Goal: Task Accomplishment & Management: Manage account settings

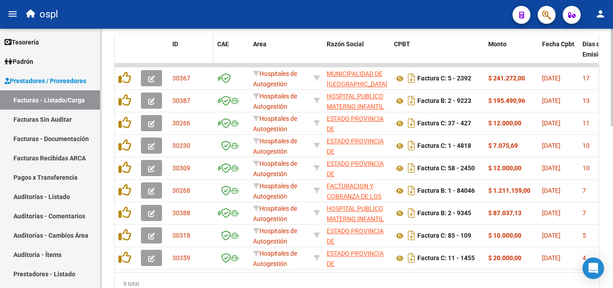
scroll to position [294, 0]
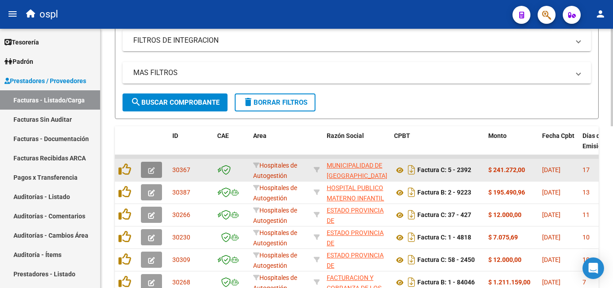
click at [156, 167] on button "button" at bounding box center [151, 170] width 21 height 16
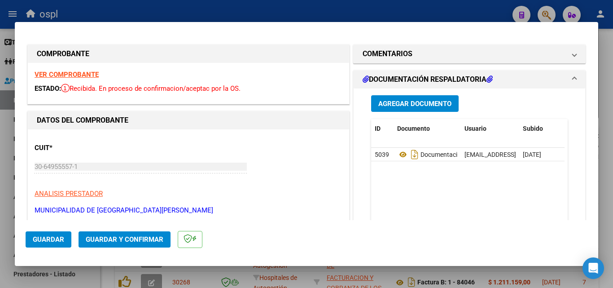
scroll to position [90, 0]
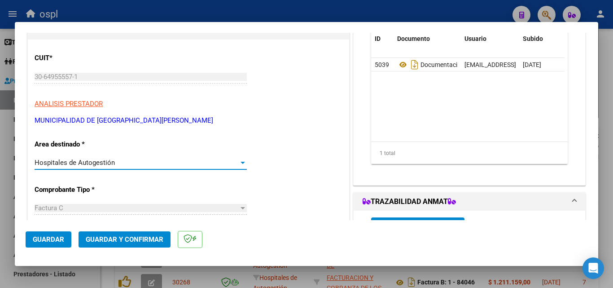
click at [229, 164] on div "Hospitales de Autogestión" at bounding box center [137, 162] width 204 height 8
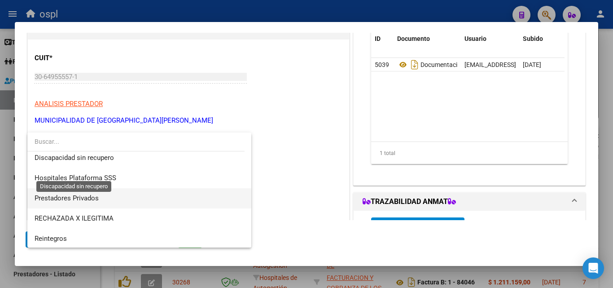
scroll to position [127, 0]
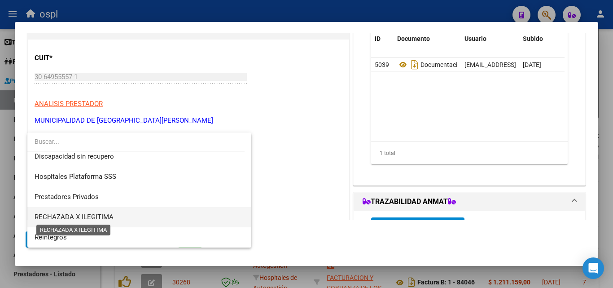
click at [85, 213] on span "RECHAZADA X ILEGITIMA" at bounding box center [74, 217] width 79 height 8
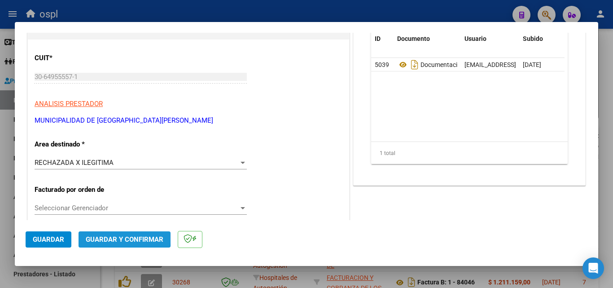
click at [109, 236] on span "Guardar y Confirmar" at bounding box center [125, 239] width 78 height 8
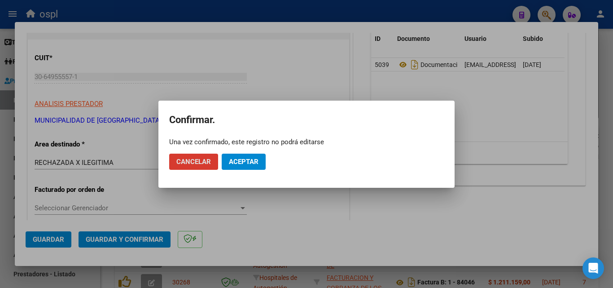
click at [235, 162] on span "Aceptar" at bounding box center [244, 161] width 30 height 8
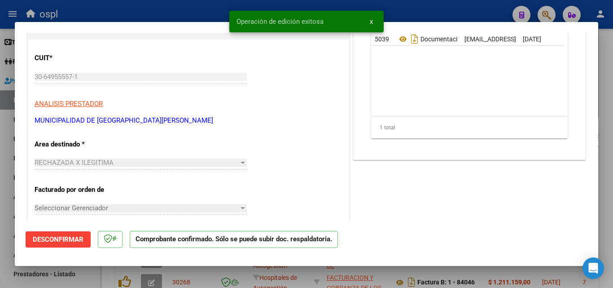
click at [1, 172] on div at bounding box center [306, 144] width 613 height 288
type input "$ 0,00"
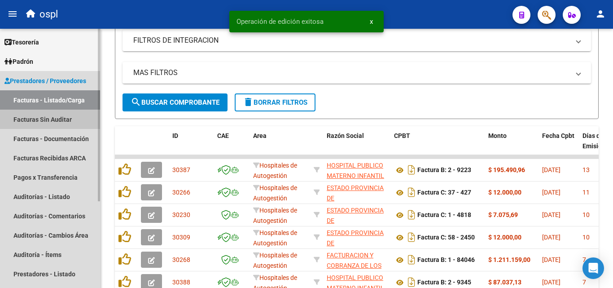
click at [43, 121] on link "Facturas Sin Auditar" at bounding box center [50, 118] width 100 height 19
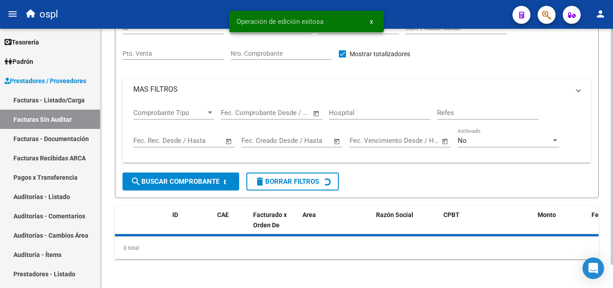
scroll to position [26, 0]
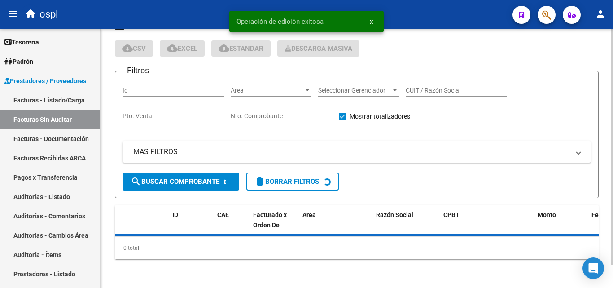
click at [261, 114] on input "Nro. Comprobante" at bounding box center [281, 116] width 101 height 8
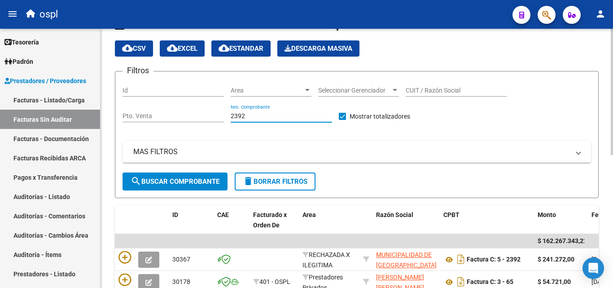
type input "2392"
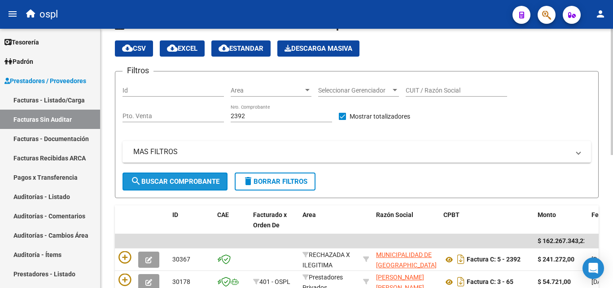
click at [195, 179] on span "search Buscar Comprobante" at bounding box center [175, 181] width 89 height 8
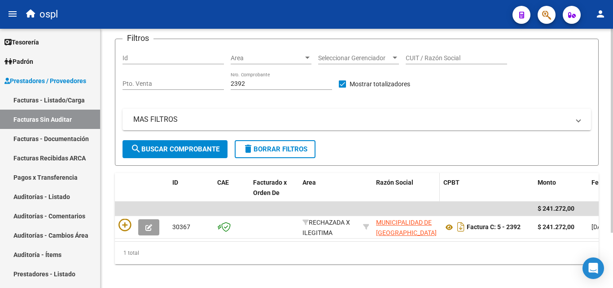
scroll to position [70, 0]
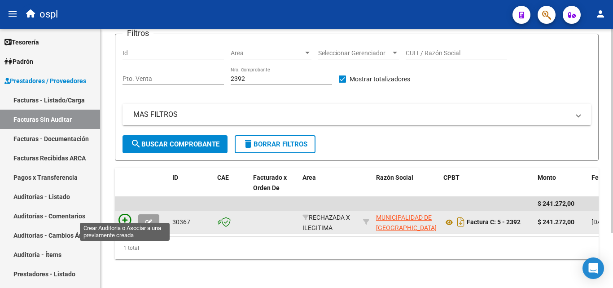
click at [118, 216] on icon at bounding box center [124, 220] width 13 height 13
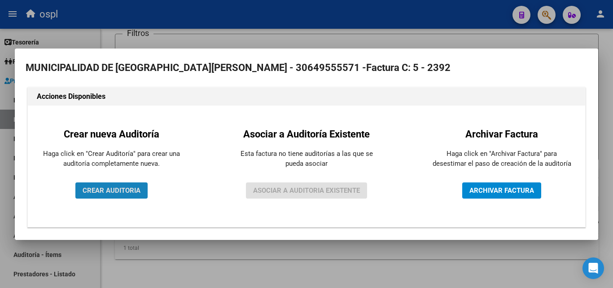
click at [119, 192] on span "CREAR AUDITORIA" at bounding box center [112, 190] width 58 height 8
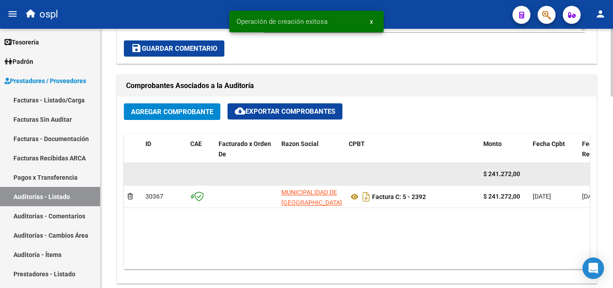
scroll to position [404, 0]
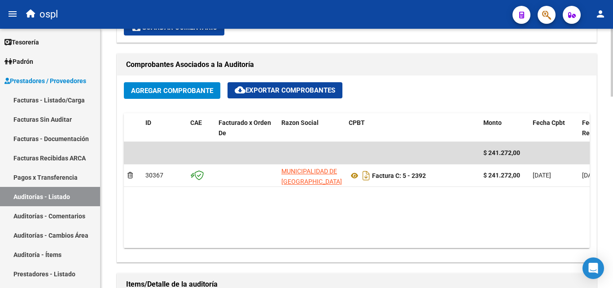
click at [297, 239] on datatable-body "$ 241.272,00 30367 MUNICIPALIDAD DE [GEOGRAPHIC_DATA][PERSON_NAME] Factura C: 5…" at bounding box center [357, 195] width 466 height 106
drag, startPoint x: 297, startPoint y: 240, endPoint x: 372, endPoint y: 241, distance: 75.4
click at [372, 241] on datatable-body "$ 241.272,00 30367 MUNICIPALIDAD DE [GEOGRAPHIC_DATA][PERSON_NAME] Factura C: 5…" at bounding box center [357, 195] width 466 height 106
drag, startPoint x: 322, startPoint y: 240, endPoint x: 361, endPoint y: 236, distance: 39.3
click at [361, 236] on datatable-body "$ 241.272,00 30367 MUNICIPALIDAD DE [GEOGRAPHIC_DATA][PERSON_NAME] Factura C: 5…" at bounding box center [357, 195] width 466 height 106
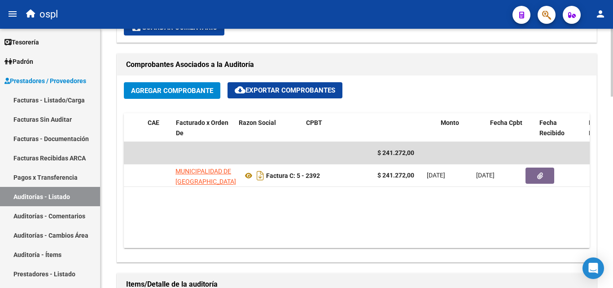
scroll to position [0, 134]
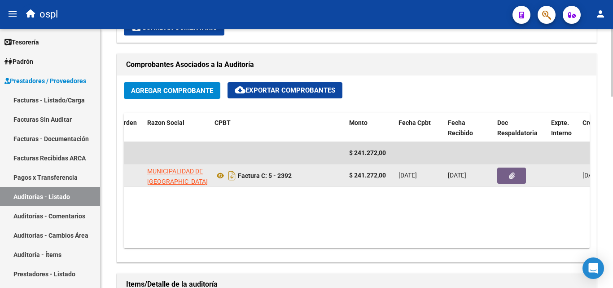
click at [511, 177] on icon "button" at bounding box center [512, 175] width 6 height 7
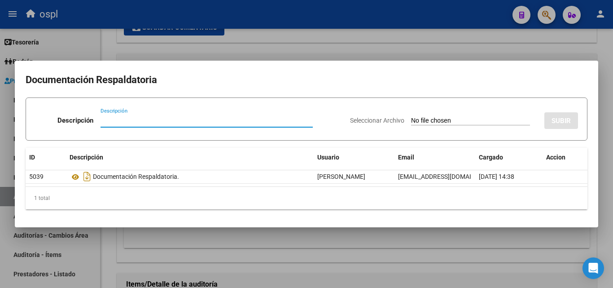
click at [459, 119] on input "Seleccionar Archivo" at bounding box center [470, 121] width 119 height 9
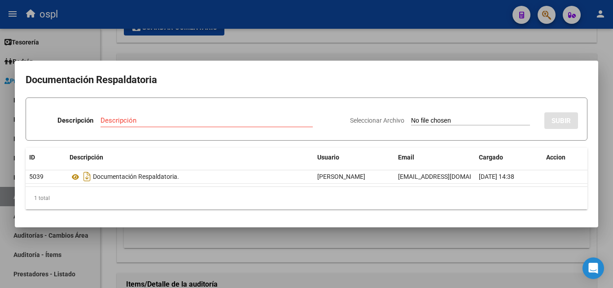
type input "C:\fakepath\RECHAZO X ILEGITIMA - fc 2392.pdf"
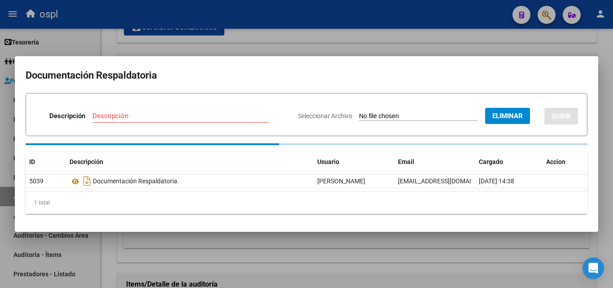
click at [142, 113] on div "Descripción" at bounding box center [180, 115] width 176 height 13
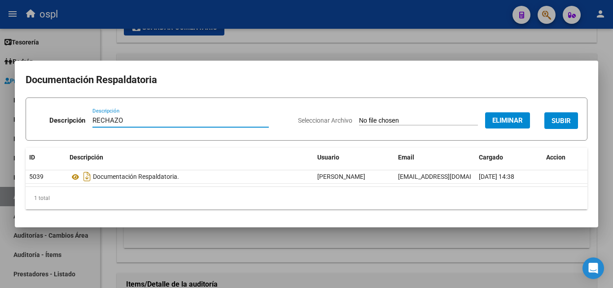
type input "RECHAZO"
click at [557, 119] on span "SUBIR" at bounding box center [560, 121] width 19 height 8
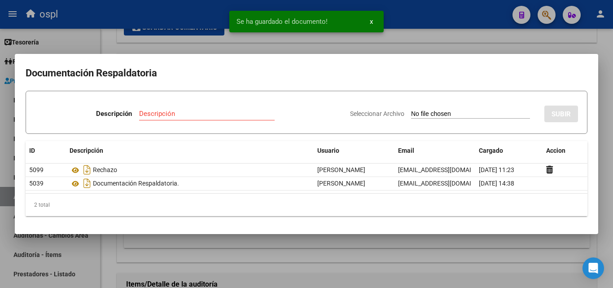
click at [13, 181] on div at bounding box center [306, 144] width 613 height 288
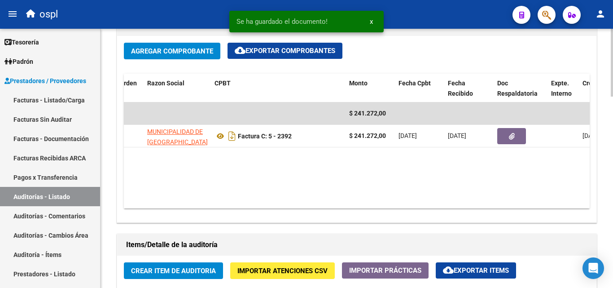
scroll to position [494, 0]
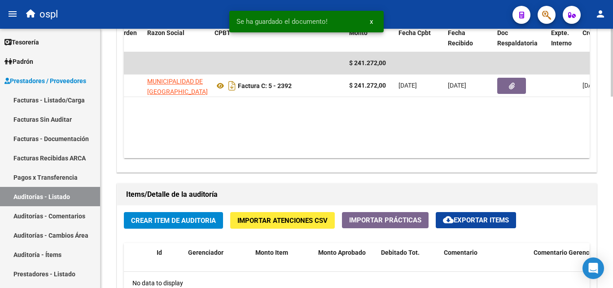
click at [153, 226] on button "Crear Item de Auditoria" at bounding box center [173, 220] width 99 height 17
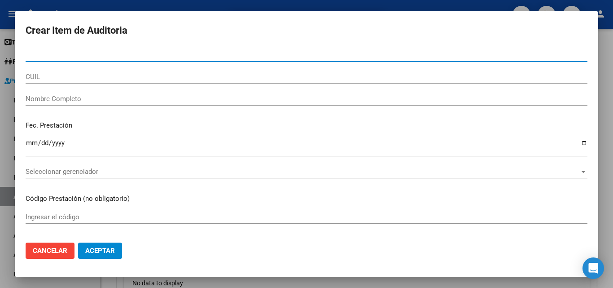
click at [69, 96] on input "Nombre Completo" at bounding box center [307, 99] width 562 height 8
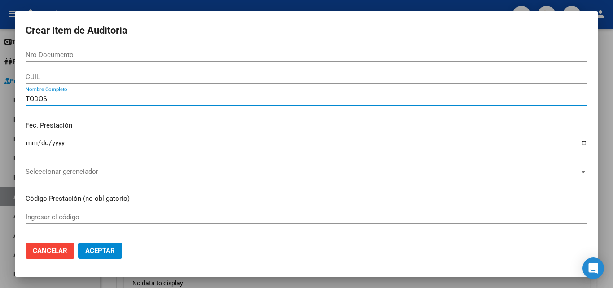
type input "TODOS"
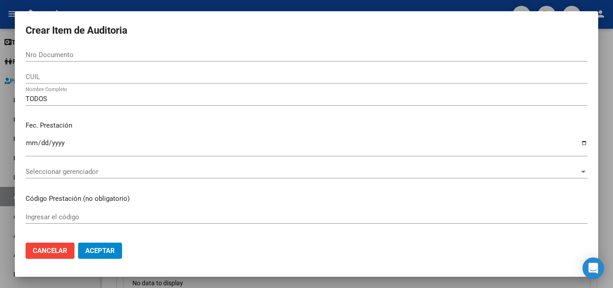
scroll to position [224, 0]
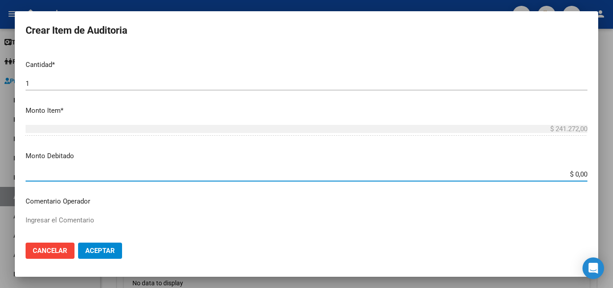
click at [604, 175] on div "Crear Item de Auditoria Nro Documento CUIL TODOS Nombre Completo Fec. Prestació…" at bounding box center [306, 144] width 613 height 288
type input "$ 241.272,00"
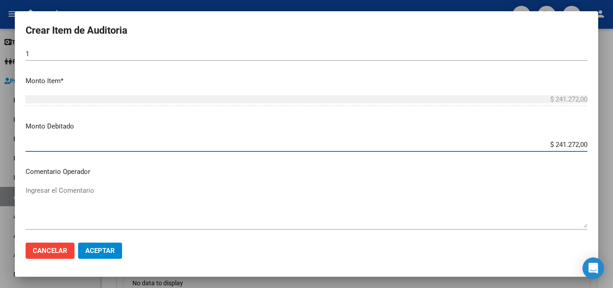
scroll to position [269, 0]
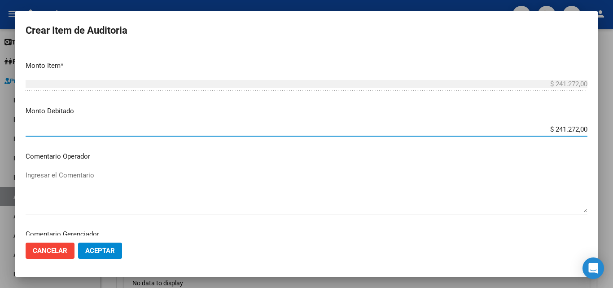
click at [68, 188] on textarea "Ingresar el Comentario" at bounding box center [307, 191] width 562 height 42
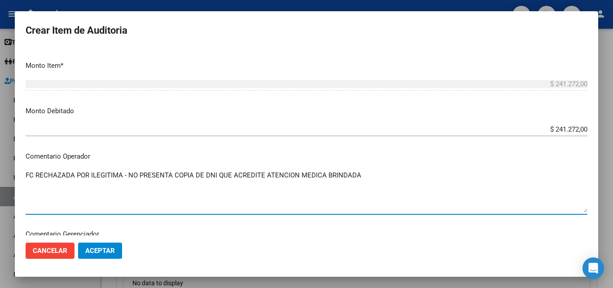
type textarea "FC RECHAZADA POR ILEGITIMA - NO PRESENTA COPIA DE DNI QUE ACREDITE ATENCION MED…"
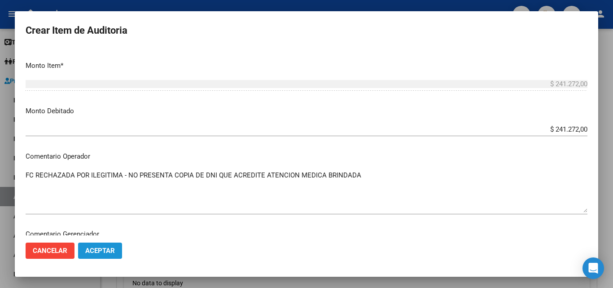
click at [105, 245] on button "Aceptar" at bounding box center [100, 250] width 44 height 16
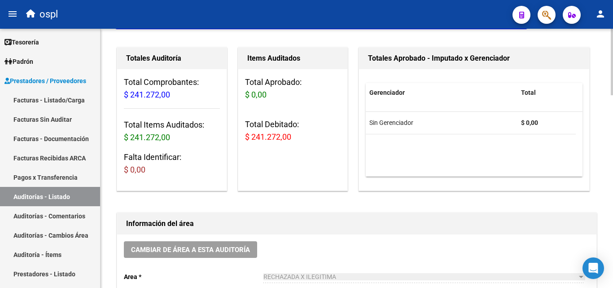
scroll to position [0, 0]
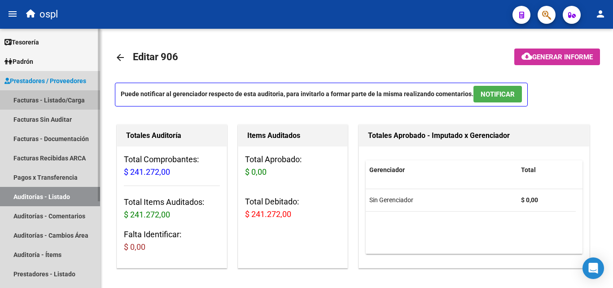
click at [61, 100] on link "Facturas - Listado/Carga" at bounding box center [50, 99] width 100 height 19
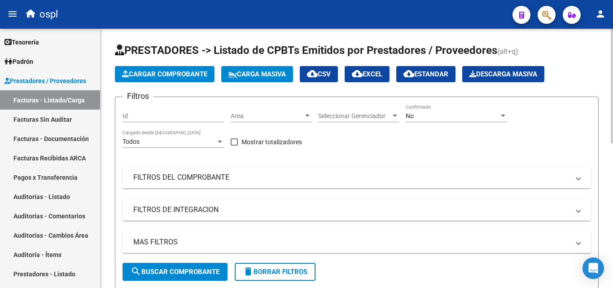
click at [311, 114] on div at bounding box center [307, 115] width 8 height 7
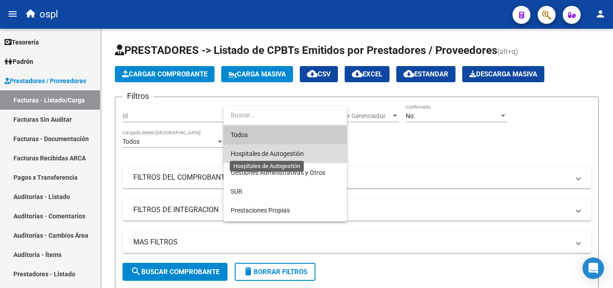
click at [285, 154] on span "Hospitales de Autogestión" at bounding box center [267, 153] width 73 height 7
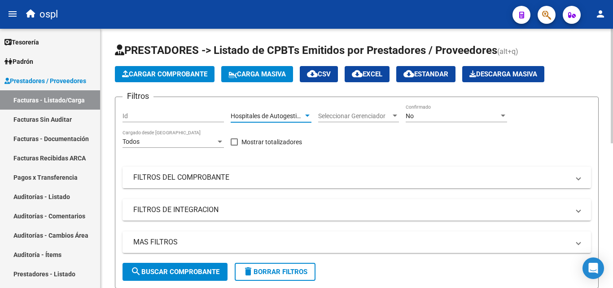
click at [182, 182] on mat-expansion-panel-header "FILTROS DEL COMPROBANTE" at bounding box center [356, 177] width 468 height 22
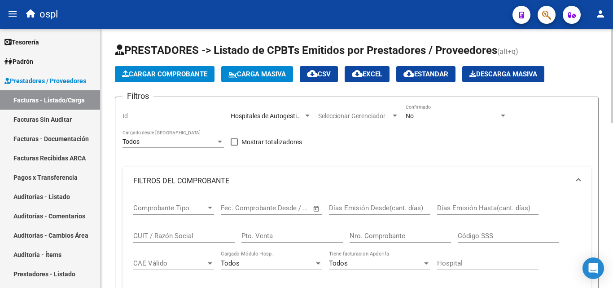
click at [315, 205] on span "Open calendar" at bounding box center [317, 208] width 22 height 22
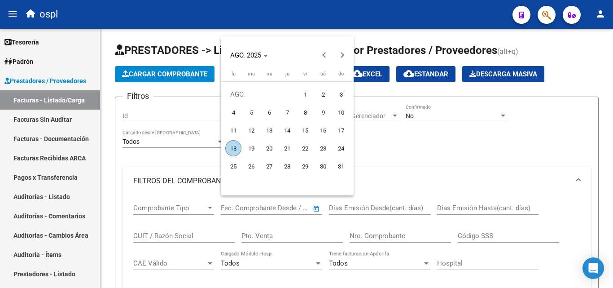
click at [308, 94] on span "1" at bounding box center [305, 94] width 16 height 16
type input "[DATE]"
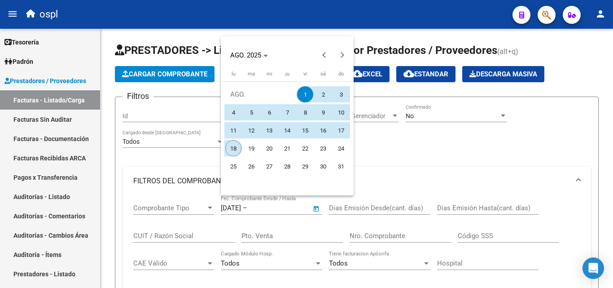
click at [232, 150] on span "18" at bounding box center [233, 148] width 16 height 16
type input "[DATE]"
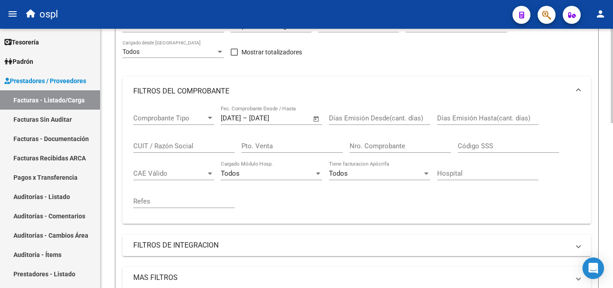
scroll to position [224, 0]
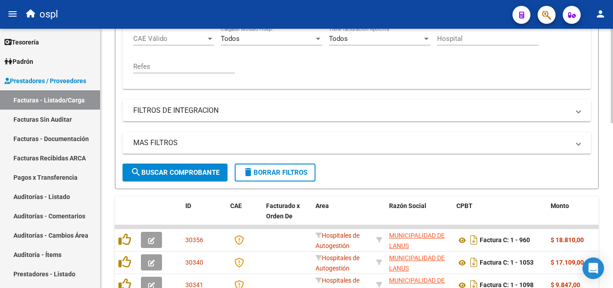
click at [196, 165] on button "search Buscar Comprobante" at bounding box center [174, 172] width 105 height 18
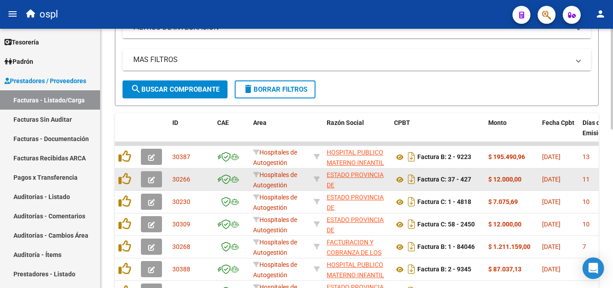
scroll to position [314, 0]
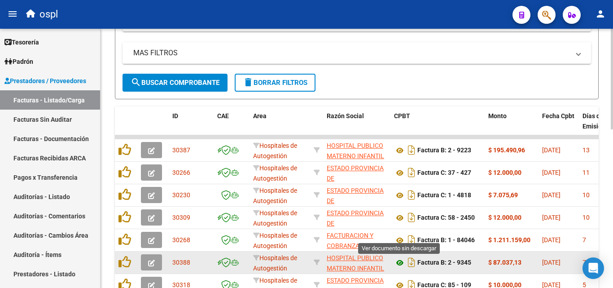
click at [402, 259] on icon at bounding box center [400, 262] width 12 height 11
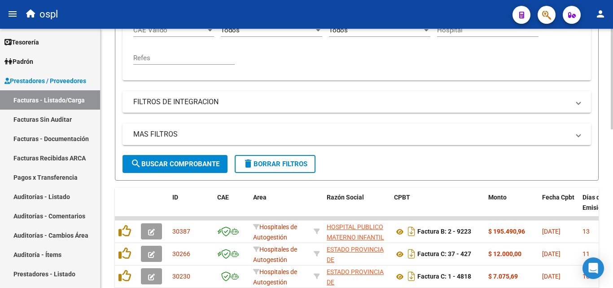
scroll to position [182, 0]
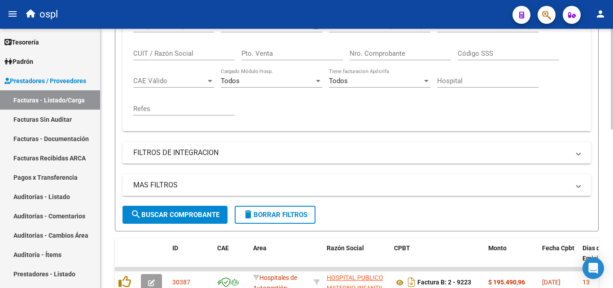
click at [413, 51] on input "Nro. Comprobante" at bounding box center [400, 53] width 101 height 8
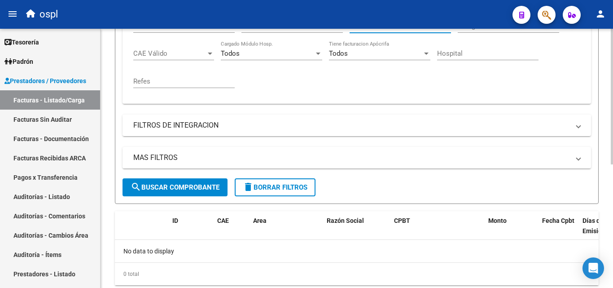
scroll to position [236, 0]
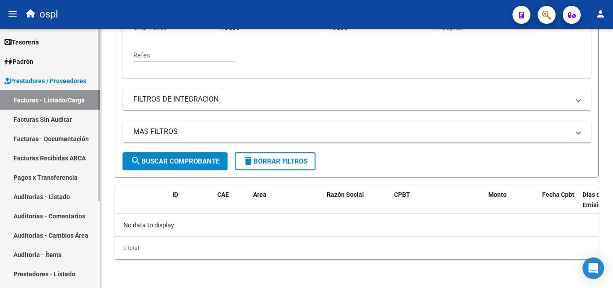
type input "746"
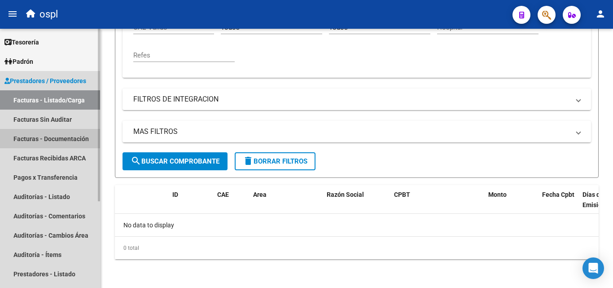
click at [55, 132] on link "Facturas - Documentación" at bounding box center [50, 138] width 100 height 19
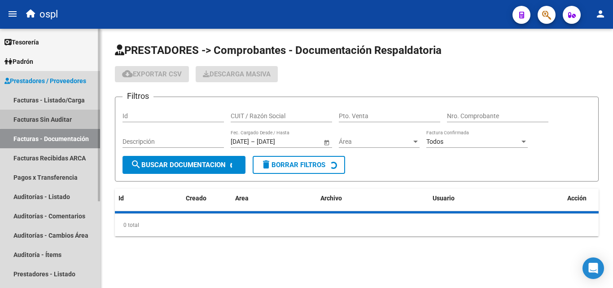
click at [60, 118] on link "Facturas Sin Auditar" at bounding box center [50, 118] width 100 height 19
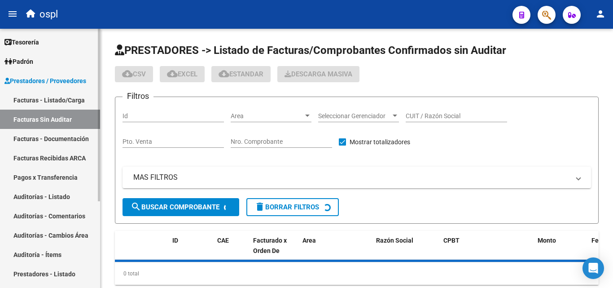
click at [67, 197] on link "Auditorías - Listado" at bounding box center [50, 196] width 100 height 19
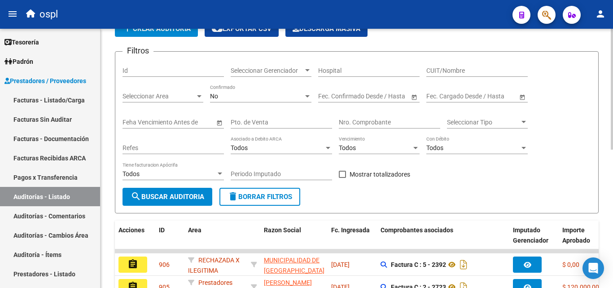
scroll to position [45, 0]
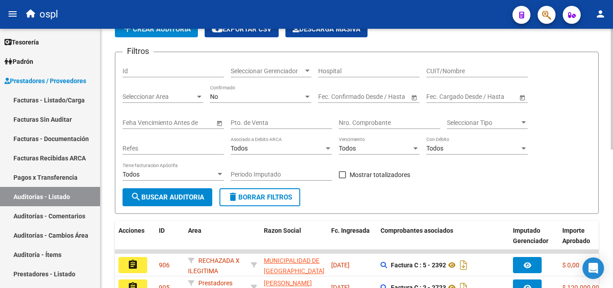
click at [373, 122] on input "Nro. Comprobante" at bounding box center [389, 123] width 101 height 8
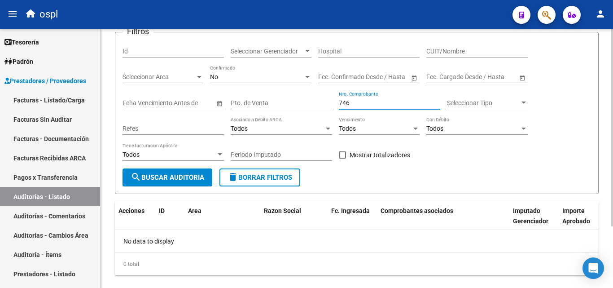
scroll to position [81, 0]
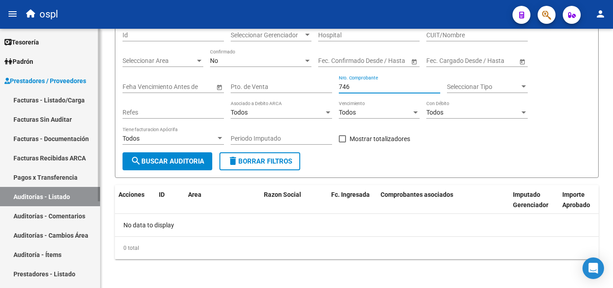
type input "746"
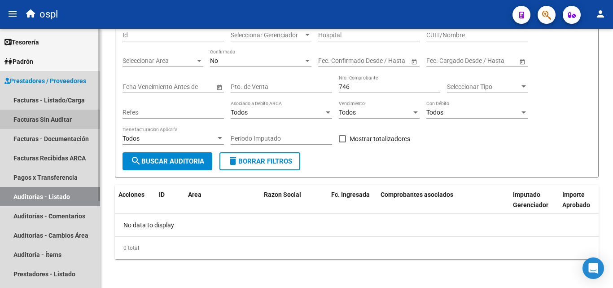
click at [43, 114] on link "Facturas Sin Auditar" at bounding box center [50, 118] width 100 height 19
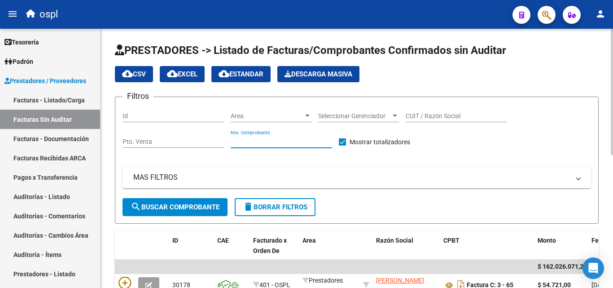
click at [266, 144] on input "Nro. Comprobante" at bounding box center [281, 142] width 101 height 8
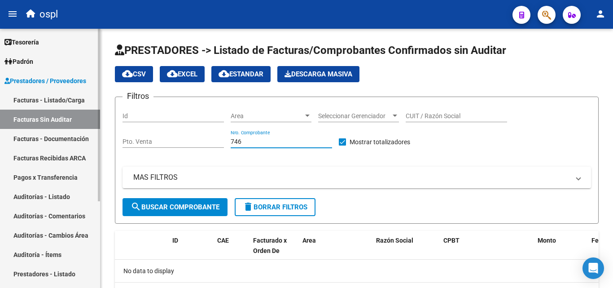
type input "746"
click at [53, 96] on link "Facturas - Listado/Carga" at bounding box center [50, 99] width 100 height 19
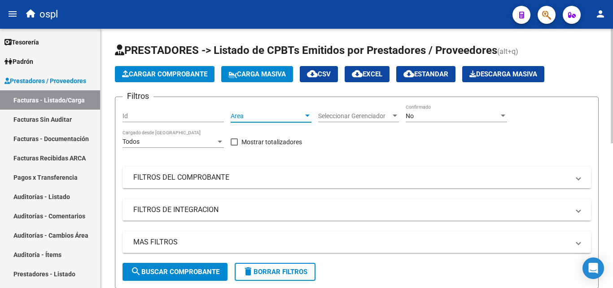
click at [305, 114] on div at bounding box center [307, 115] width 8 height 7
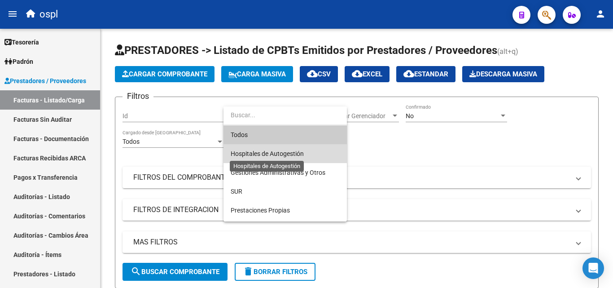
click at [298, 151] on span "Hospitales de Autogestión" at bounding box center [267, 153] width 73 height 7
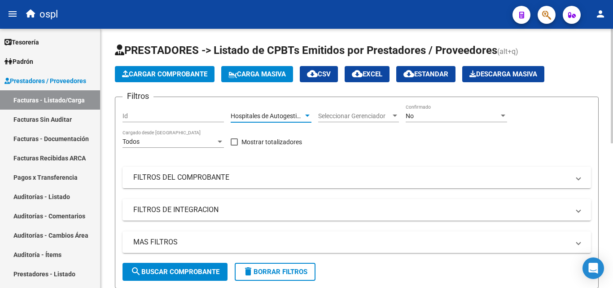
click at [415, 114] on div "No" at bounding box center [452, 116] width 93 height 8
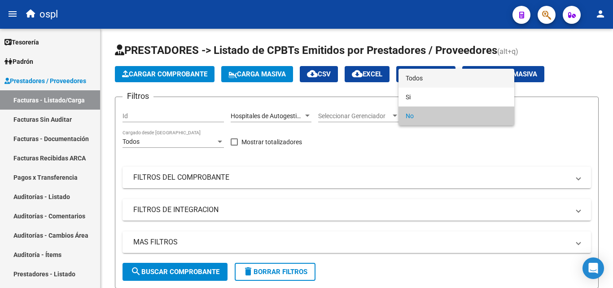
click at [440, 77] on span "Todos" at bounding box center [456, 78] width 101 height 19
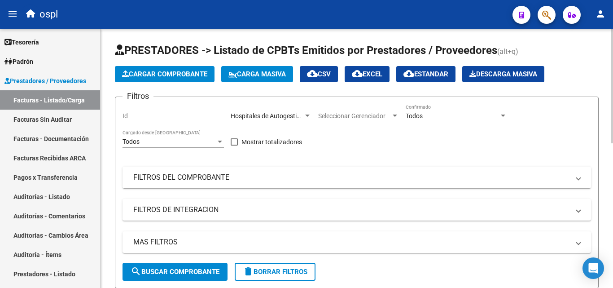
click at [260, 188] on div "Filtros Id Hospitales de Autogestión Area Seleccionar Gerenciador Seleccionar G…" at bounding box center [356, 183] width 468 height 158
click at [301, 180] on mat-panel-title "FILTROS DEL COMPROBANTE" at bounding box center [351, 177] width 436 height 10
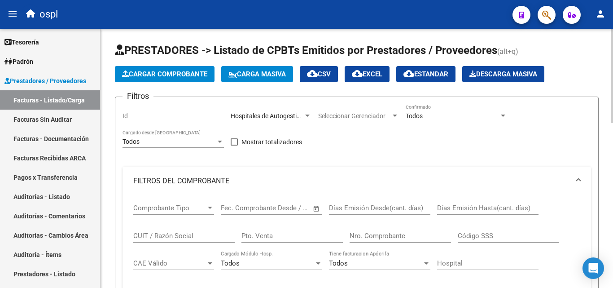
click at [361, 239] on input "Nro. Comprobante" at bounding box center [400, 236] width 101 height 8
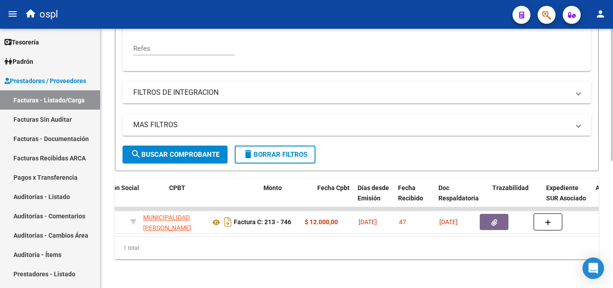
scroll to position [0, 233]
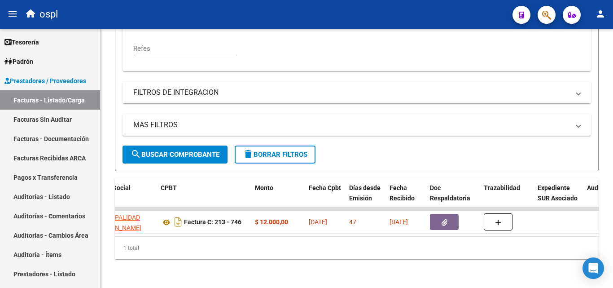
type input "746"
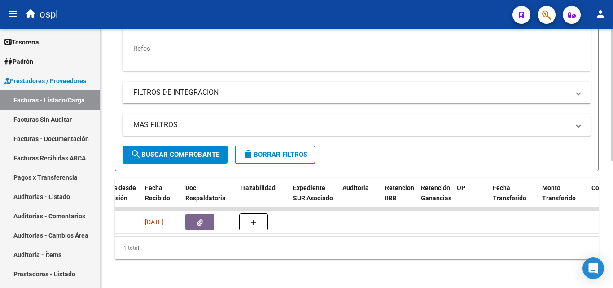
scroll to position [0, 448]
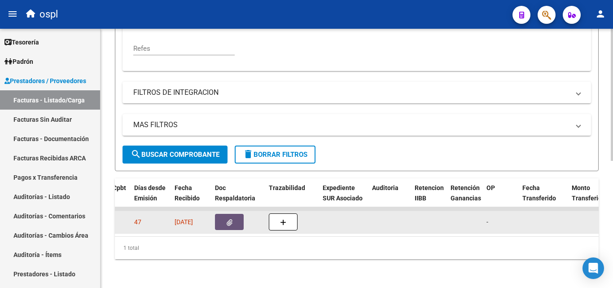
click at [232, 218] on span "button" at bounding box center [230, 222] width 6 height 8
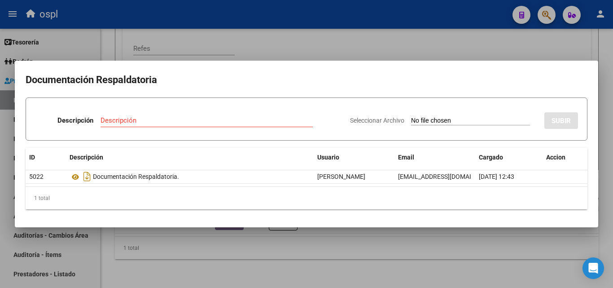
click at [456, 120] on input "Seleccionar Archivo" at bounding box center [470, 121] width 119 height 9
click at [203, 252] on div at bounding box center [306, 144] width 613 height 288
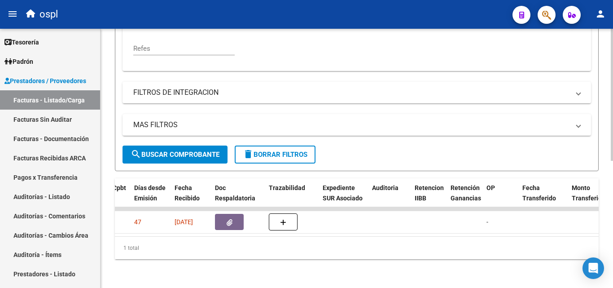
click at [185, 230] on div "ID CAE Area Razón Social CPBT Monto Fecha Cpbt Días desde Emisión Fecha Recibid…" at bounding box center [357, 218] width 484 height 81
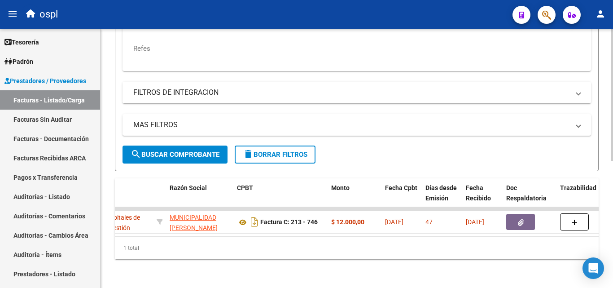
scroll to position [0, 167]
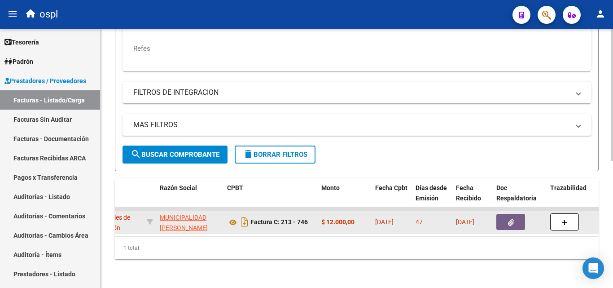
click at [509, 219] on icon "button" at bounding box center [511, 222] width 6 height 7
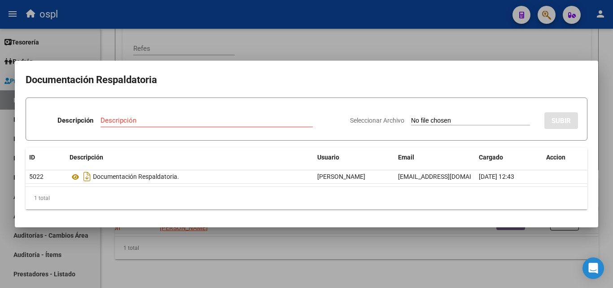
click at [411, 121] on input "Seleccionar Archivo" at bounding box center [470, 121] width 119 height 9
type input "C:\fakepath\RECHAZO X ILEGITIMA - FC 746.pdf"
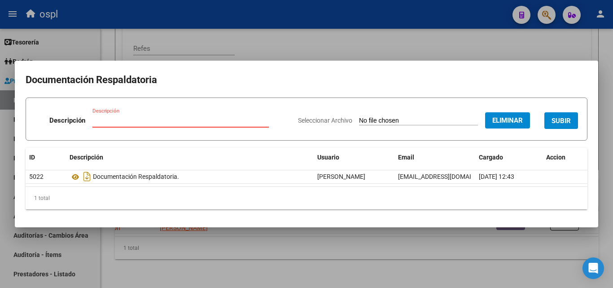
click at [156, 118] on input "Descripción" at bounding box center [180, 120] width 176 height 8
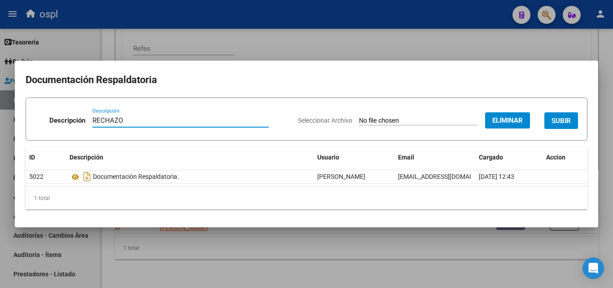
type input "RECHAZO"
click at [563, 122] on span "SUBIR" at bounding box center [560, 121] width 19 height 8
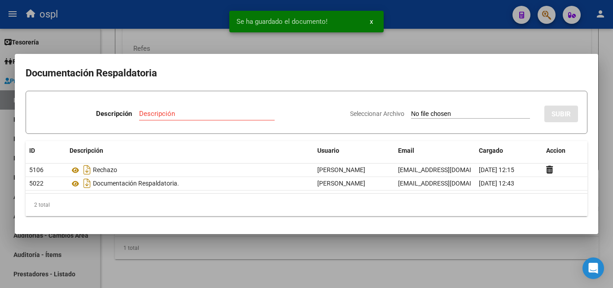
click at [358, 241] on div at bounding box center [306, 144] width 613 height 288
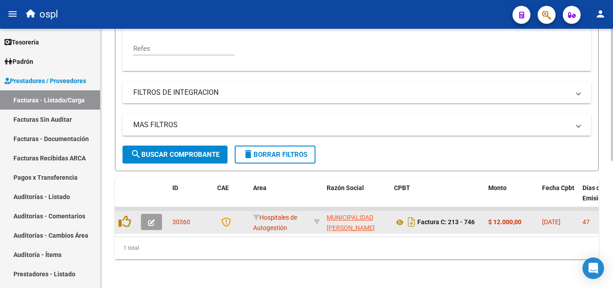
scroll to position [249, 0]
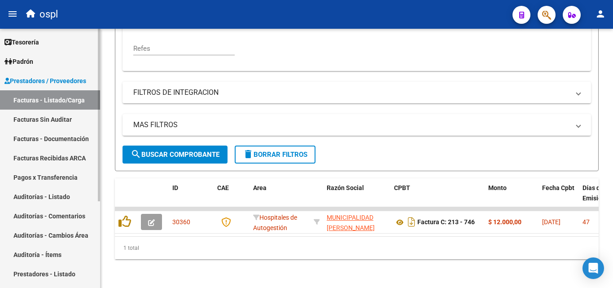
click at [52, 118] on link "Facturas Sin Auditar" at bounding box center [50, 118] width 100 height 19
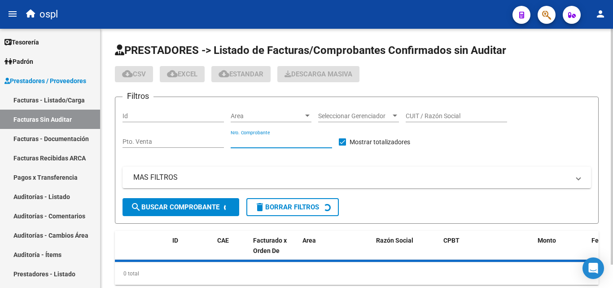
click at [284, 145] on input "Nro. Comprobante" at bounding box center [281, 142] width 101 height 8
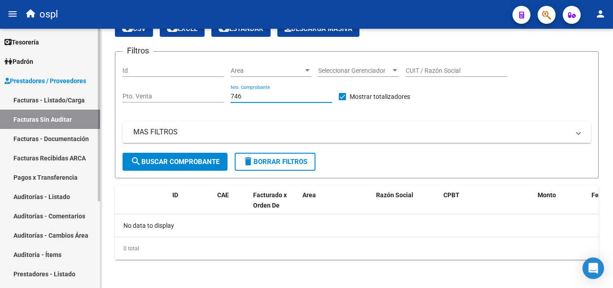
scroll to position [46, 0]
type input "746"
click at [58, 95] on link "Facturas - Listado/Carga" at bounding box center [50, 99] width 100 height 19
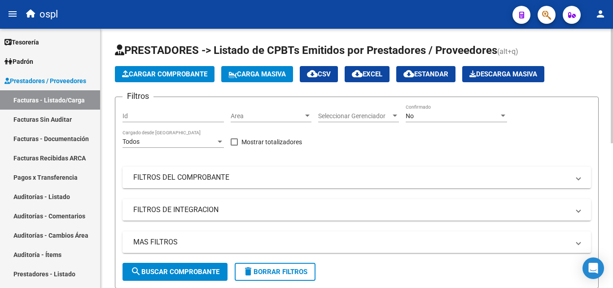
click at [425, 103] on form "Filtros Id Area Area Seleccionar Gerenciador Seleccionar Gerenciador No Confirm…" at bounding box center [357, 192] width 484 height 192
click at [426, 111] on div "No Confirmado" at bounding box center [456, 113] width 101 height 18
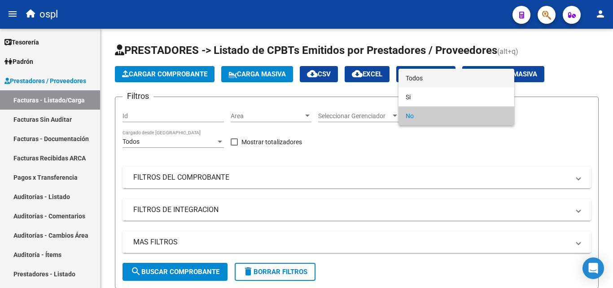
click at [428, 82] on span "Todos" at bounding box center [456, 78] width 101 height 19
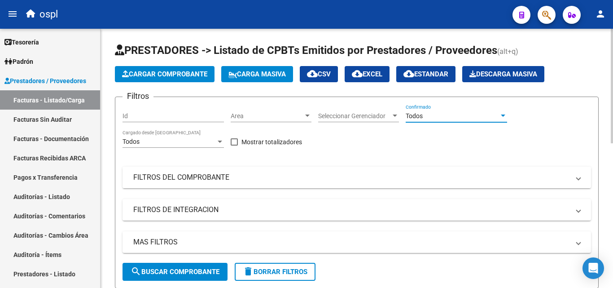
click at [209, 179] on mat-panel-title "FILTROS DEL COMPROBANTE" at bounding box center [351, 177] width 436 height 10
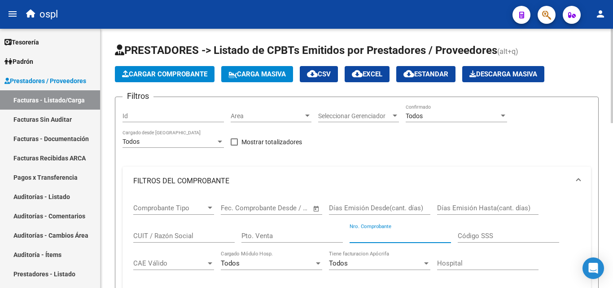
click at [366, 234] on input "Nro. Comprobante" at bounding box center [400, 236] width 101 height 8
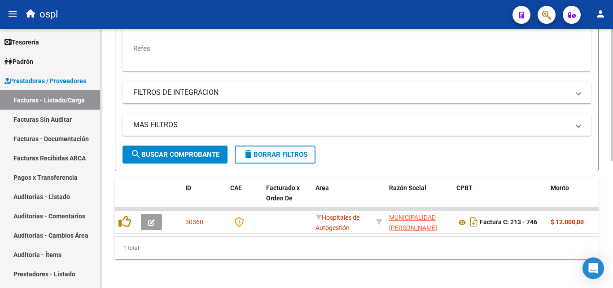
scroll to position [249, 0]
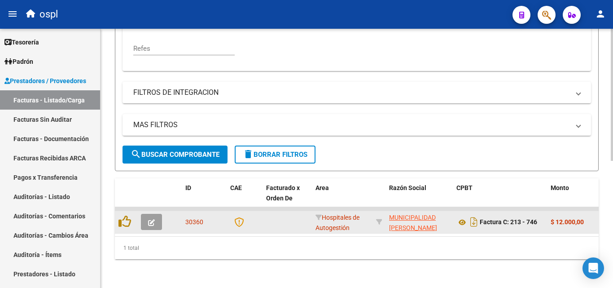
type input "746"
click at [157, 214] on button "button" at bounding box center [151, 222] width 21 height 16
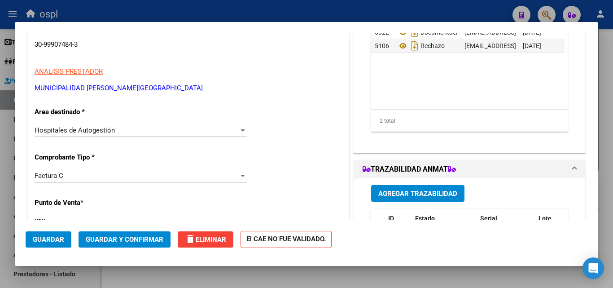
scroll to position [135, 0]
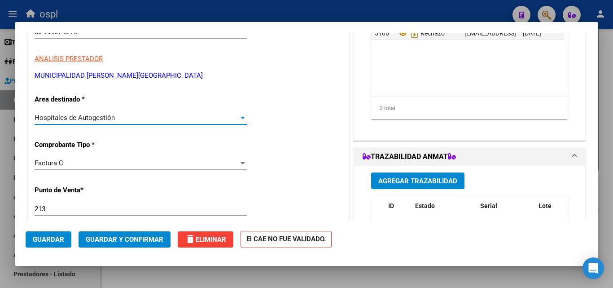
click at [194, 118] on div "Hospitales de Autogestión" at bounding box center [137, 118] width 204 height 8
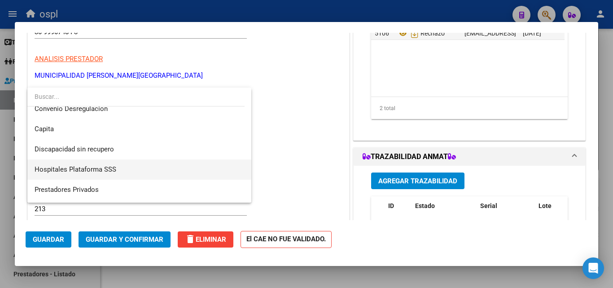
scroll to position [127, 0]
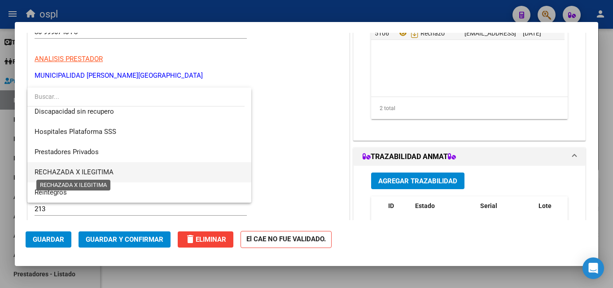
click at [104, 168] on span "RECHAZADA X ILEGITIMA" at bounding box center [74, 172] width 79 height 8
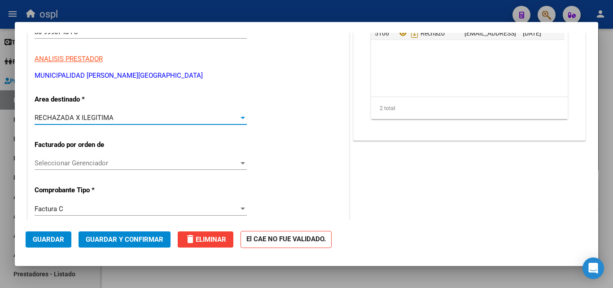
click at [135, 237] on span "Guardar y Confirmar" at bounding box center [125, 239] width 78 height 8
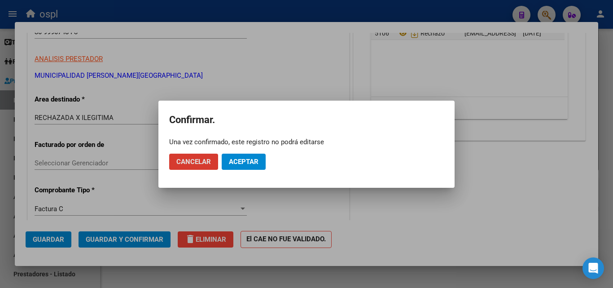
click at [248, 167] on button "Aceptar" at bounding box center [244, 161] width 44 height 16
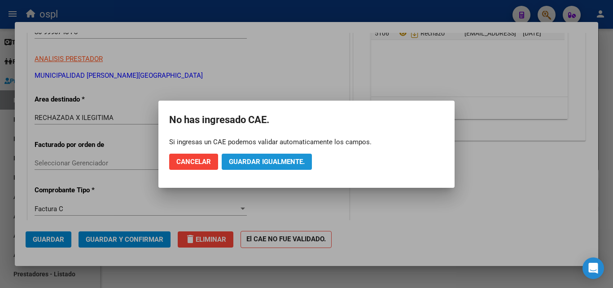
click at [278, 157] on button "Guardar igualmente." at bounding box center [267, 161] width 90 height 16
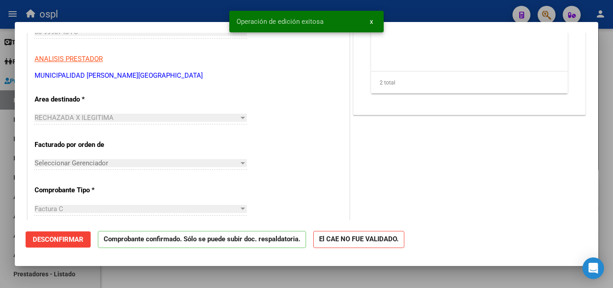
click at [0, 159] on div at bounding box center [306, 144] width 613 height 288
type input "$ 0,00"
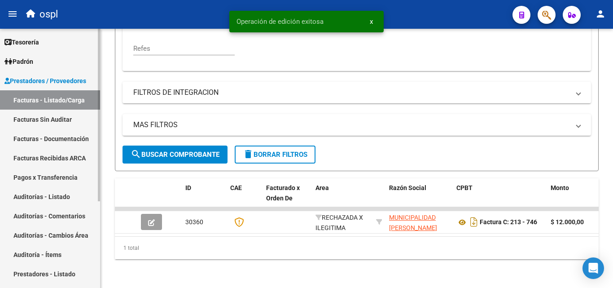
click at [41, 123] on link "Facturas Sin Auditar" at bounding box center [50, 118] width 100 height 19
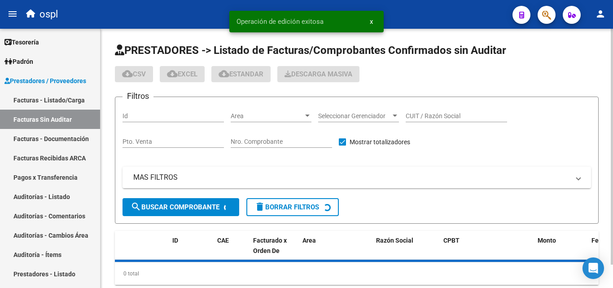
click at [297, 136] on div "Nro. Comprobante" at bounding box center [281, 139] width 101 height 18
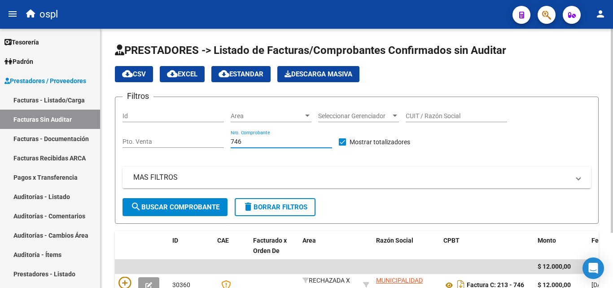
scroll to position [70, 0]
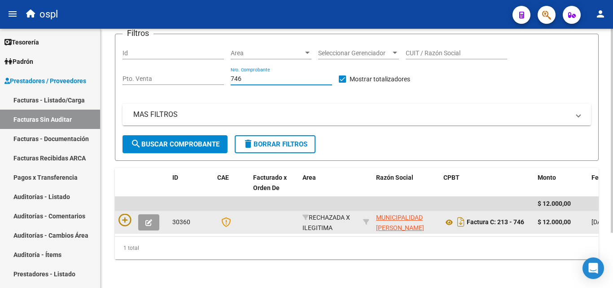
type input "746"
click at [116, 213] on datatable-body-cell at bounding box center [142, 222] width 54 height 22
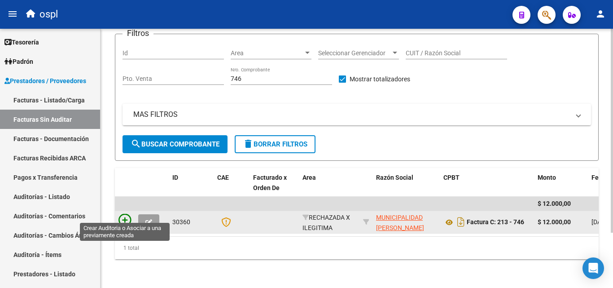
click at [122, 214] on icon at bounding box center [124, 220] width 13 height 13
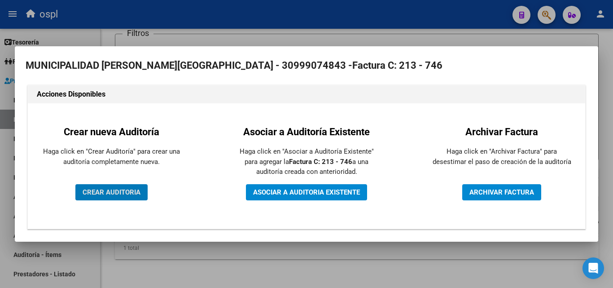
click at [118, 189] on span "CREAR AUDITORIA" at bounding box center [112, 192] width 58 height 8
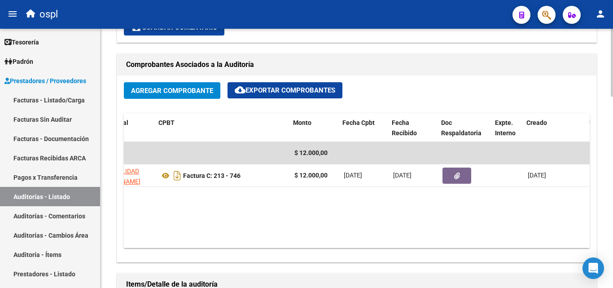
scroll to position [0, 190]
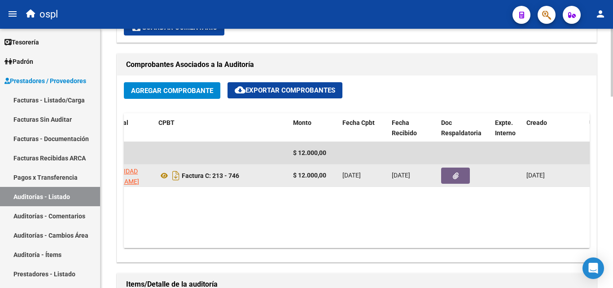
click at [461, 174] on button "button" at bounding box center [455, 175] width 29 height 16
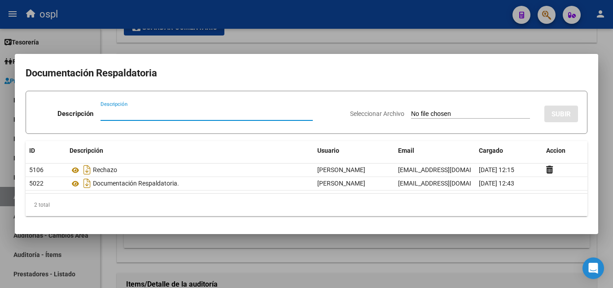
click at [185, 238] on div at bounding box center [306, 144] width 613 height 288
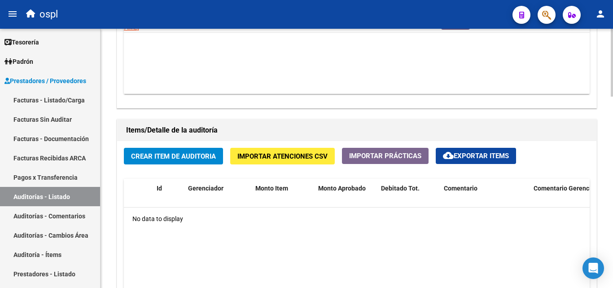
scroll to position [583, 0]
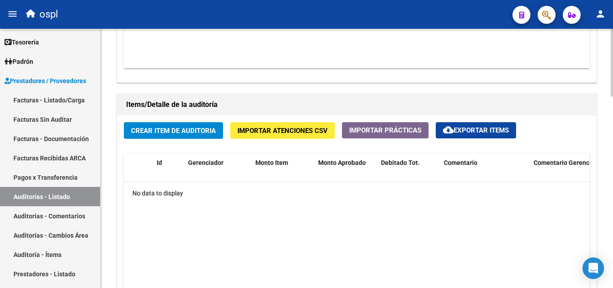
click at [167, 131] on span "Crear Item de Auditoria" at bounding box center [173, 131] width 85 height 8
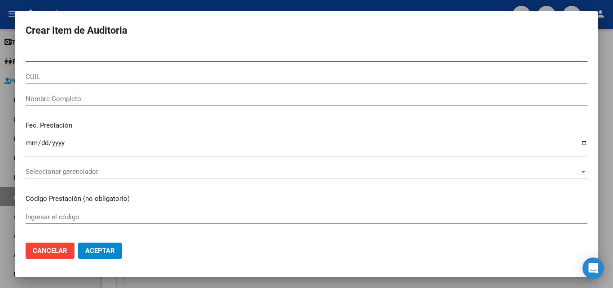
click at [70, 100] on input "Nombre Completo" at bounding box center [307, 99] width 562 height 8
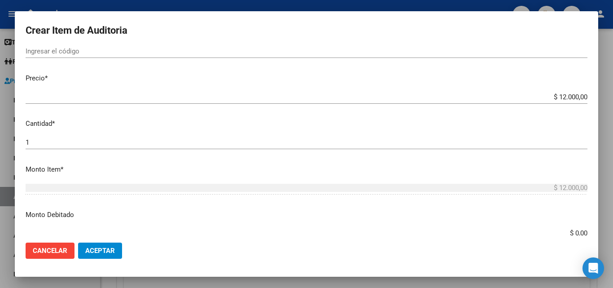
scroll to position [179, 0]
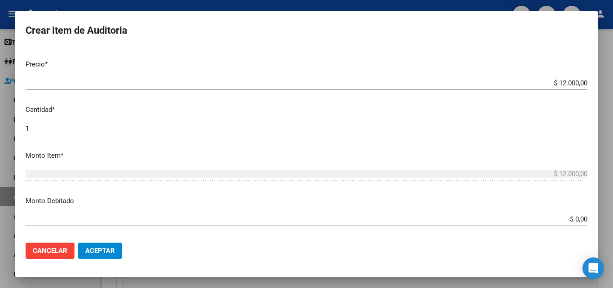
type input "TODOS"
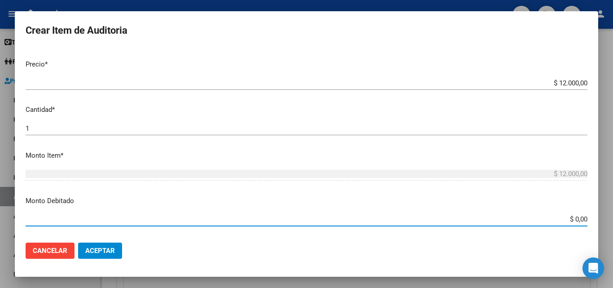
drag, startPoint x: 573, startPoint y: 222, endPoint x: 603, endPoint y: 221, distance: 30.1
click at [603, 221] on div "Crear Item de Auditoria Nro Documento CUIL TODOS Nombre Completo Fec. Prestació…" at bounding box center [306, 144] width 613 height 288
type input "$ 12.000,00"
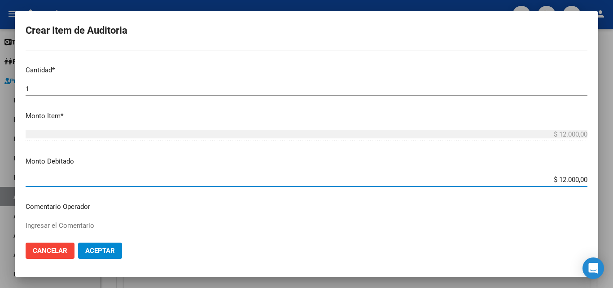
scroll to position [269, 0]
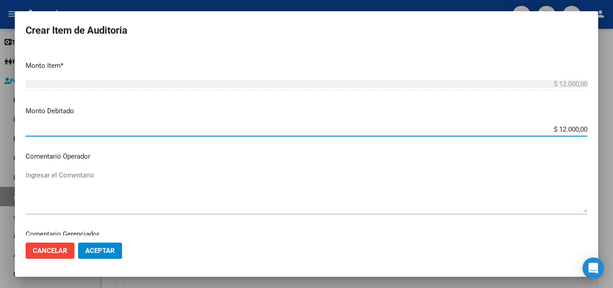
click at [152, 171] on textarea "Ingresar el Comentario" at bounding box center [307, 191] width 562 height 42
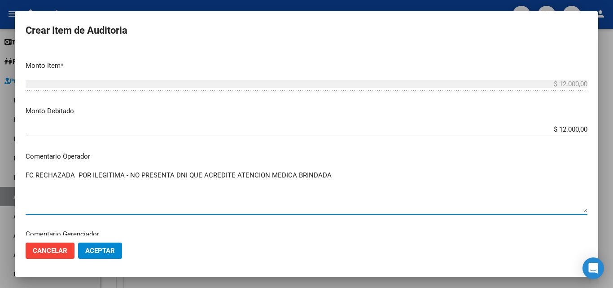
type textarea "FC RECHAZADA POR ILEGITIMA - NO PRESENTA DNI QUE ACREDITE ATENCION MEDICA BRIND…"
click at [94, 254] on button "Aceptar" at bounding box center [100, 250] width 44 height 16
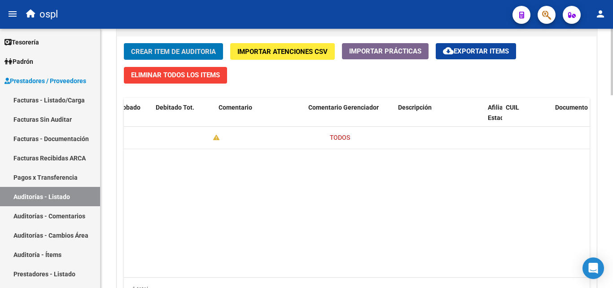
scroll to position [0, 0]
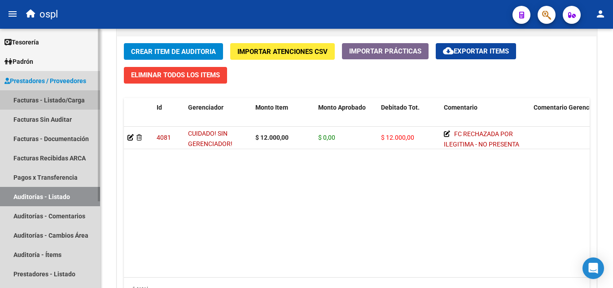
click at [48, 99] on link "Facturas - Listado/Carga" at bounding box center [50, 99] width 100 height 19
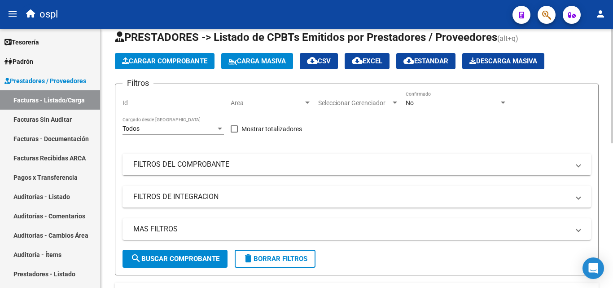
scroll to position [12, 0]
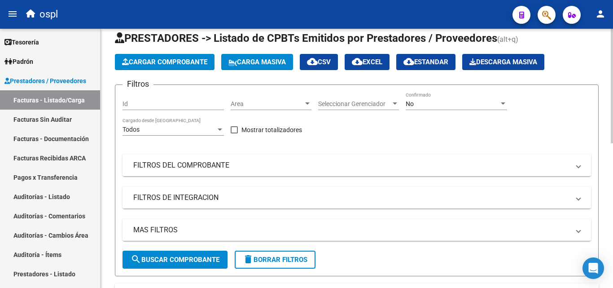
click at [291, 108] on div "Area Area" at bounding box center [271, 101] width 81 height 18
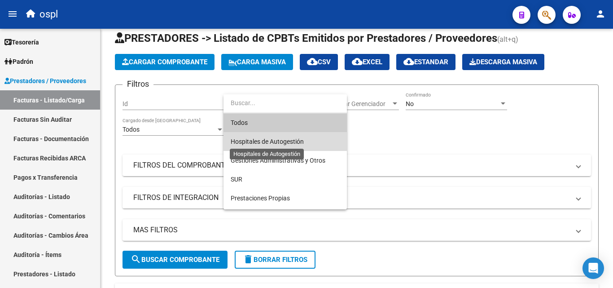
click at [280, 140] on span "Hospitales de Autogestión" at bounding box center [267, 141] width 73 height 7
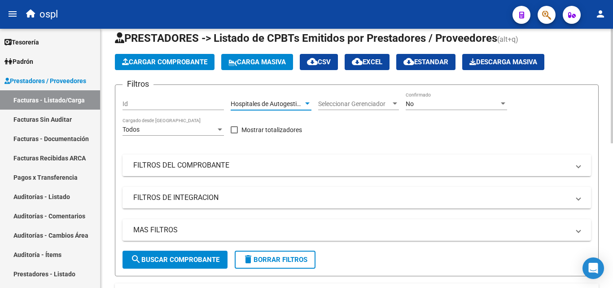
click at [179, 165] on mat-panel-title "FILTROS DEL COMPROBANTE" at bounding box center [351, 165] width 436 height 10
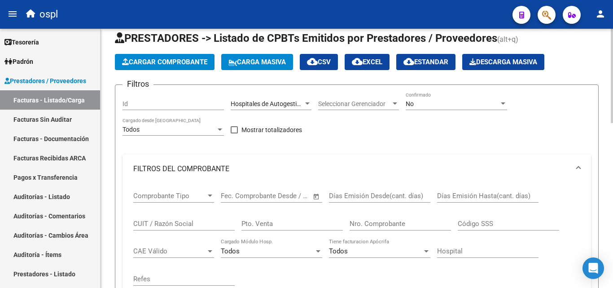
click at [315, 194] on span "Open calendar" at bounding box center [317, 196] width 22 height 22
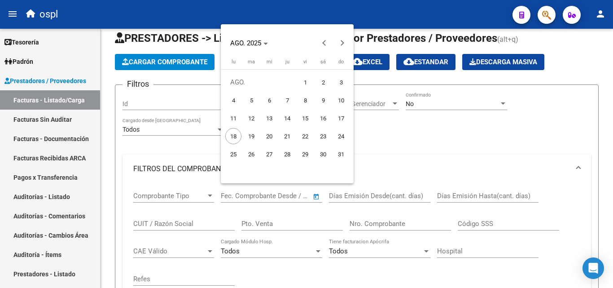
click at [299, 79] on span "1" at bounding box center [305, 82] width 16 height 16
type input "[DATE]"
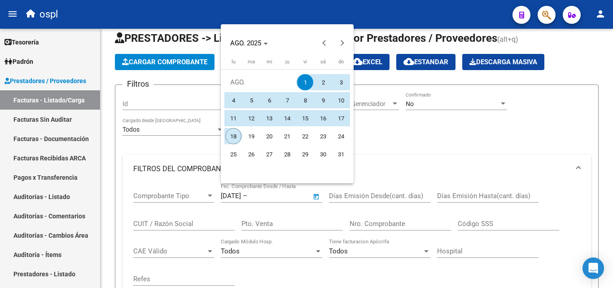
click at [231, 136] on span "18" at bounding box center [233, 136] width 16 height 16
type input "[DATE]"
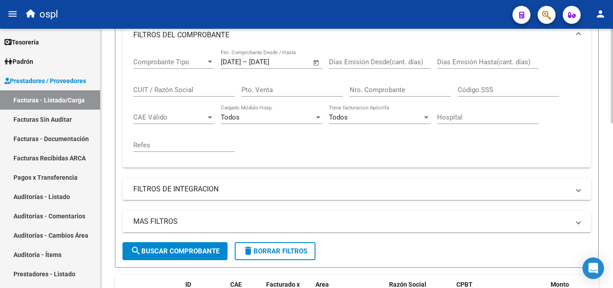
scroll to position [147, 0]
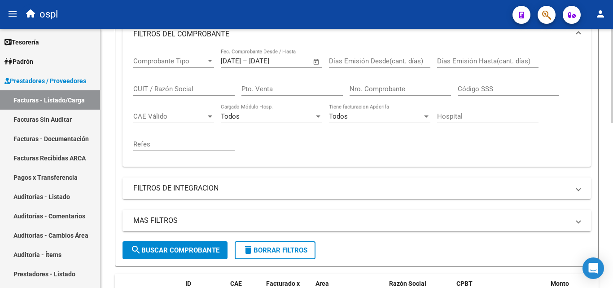
click at [184, 248] on span "search Buscar Comprobante" at bounding box center [175, 250] width 89 height 8
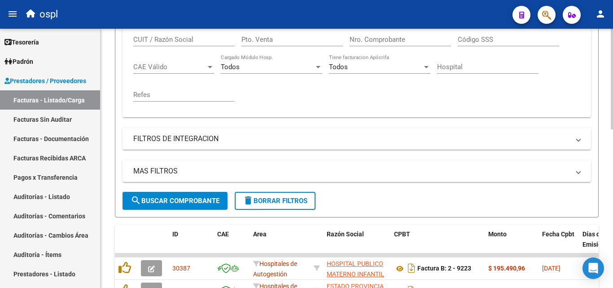
scroll to position [182, 0]
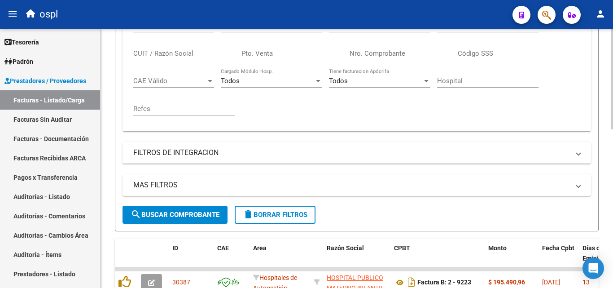
click at [384, 56] on input "Nro. Comprobante" at bounding box center [400, 53] width 101 height 8
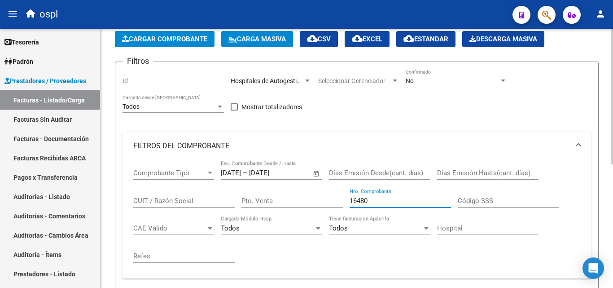
scroll to position [3, 0]
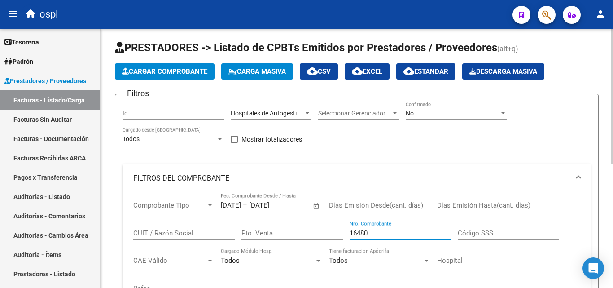
type input "16480"
click at [436, 109] on div "No" at bounding box center [452, 113] width 93 height 8
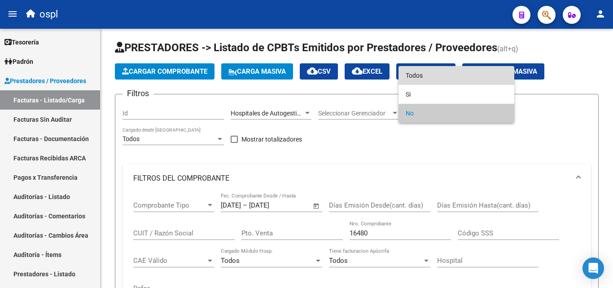
click at [437, 83] on span "Todos" at bounding box center [456, 75] width 101 height 19
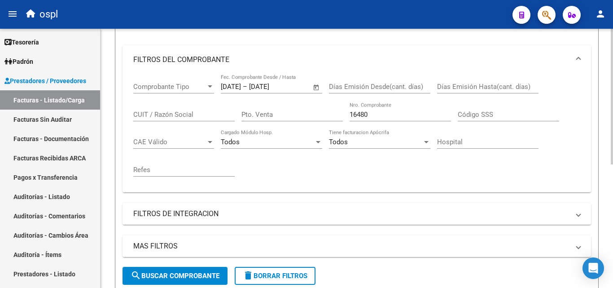
scroll to position [137, 0]
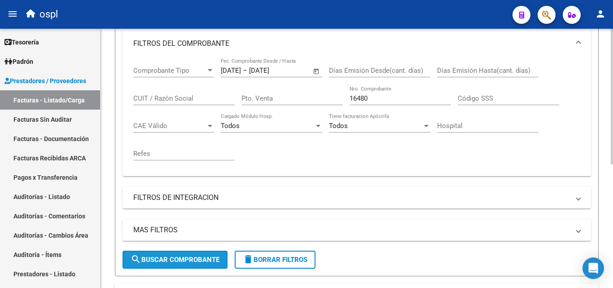
click at [172, 259] on span "search Buscar Comprobante" at bounding box center [175, 259] width 89 height 8
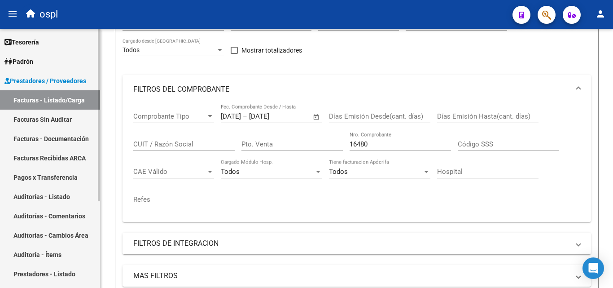
scroll to position [56, 0]
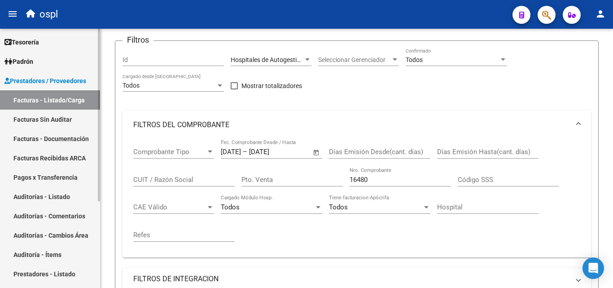
click at [42, 107] on link "Facturas - Listado/Carga" at bounding box center [50, 99] width 100 height 19
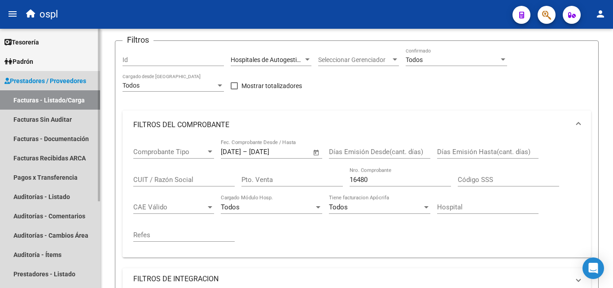
click at [42, 114] on link "Facturas Sin Auditar" at bounding box center [50, 118] width 100 height 19
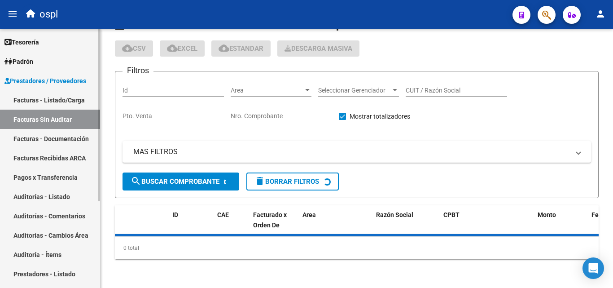
click at [47, 105] on link "Facturas - Listado/Carga" at bounding box center [50, 99] width 100 height 19
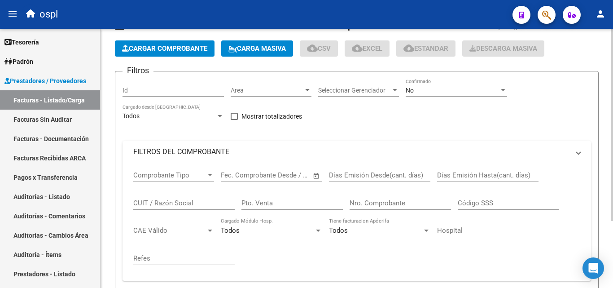
scroll to position [56, 0]
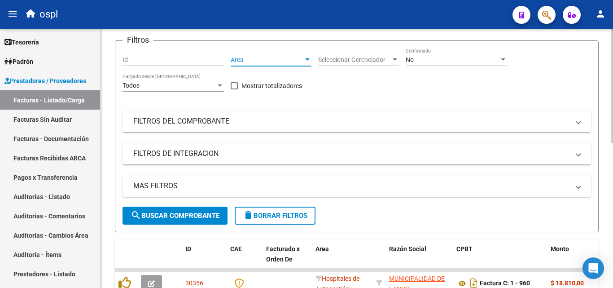
click at [309, 58] on div at bounding box center [307, 59] width 4 height 2
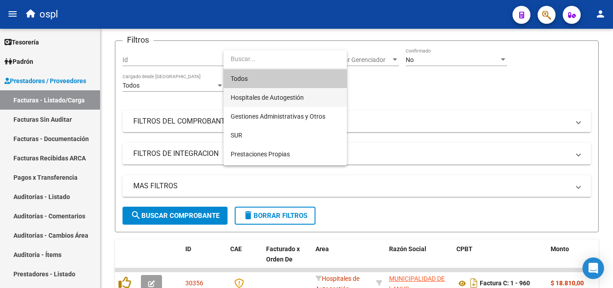
click at [253, 101] on span "Hospitales de Autogestión" at bounding box center [267, 97] width 73 height 7
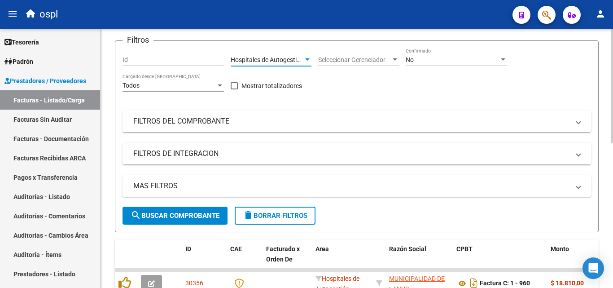
click at [219, 117] on mat-panel-title "FILTROS DEL COMPROBANTE" at bounding box center [351, 121] width 436 height 10
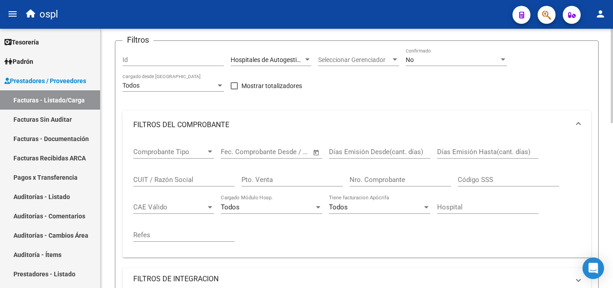
click at [313, 153] on span "Open calendar" at bounding box center [317, 152] width 22 height 22
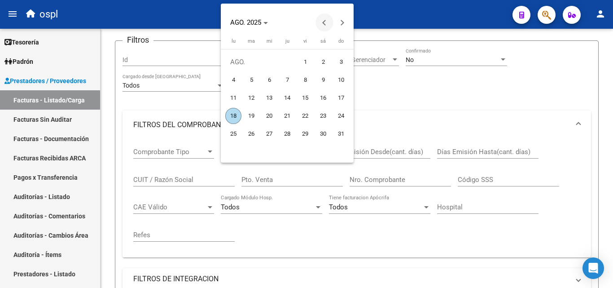
click at [323, 20] on span "Previous month" at bounding box center [324, 22] width 18 height 18
click at [345, 65] on span "1" at bounding box center [341, 62] width 16 height 16
type input "[DATE]"
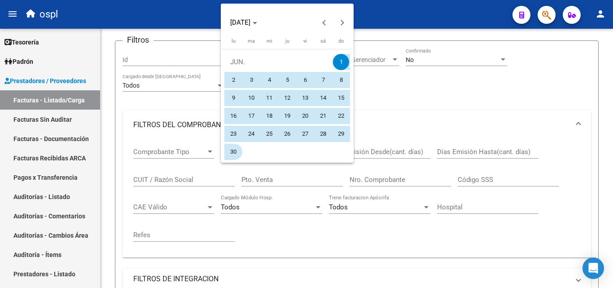
click at [233, 149] on span "30" at bounding box center [233, 152] width 16 height 16
type input "[DATE]"
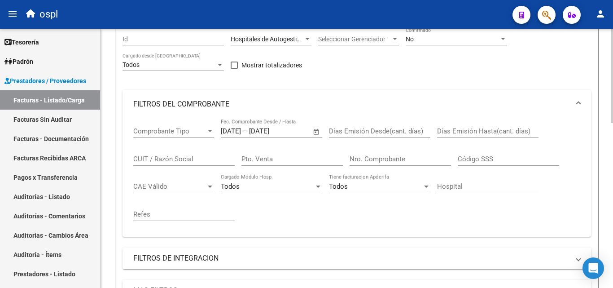
scroll to position [146, 0]
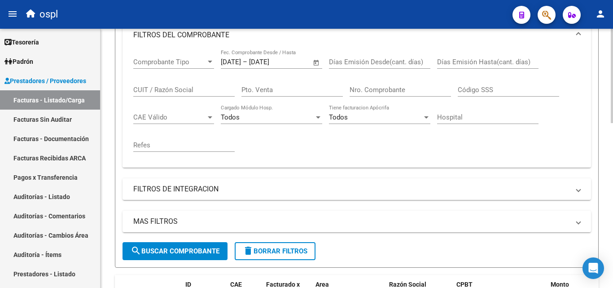
click at [201, 253] on span "search Buscar Comprobante" at bounding box center [175, 251] width 89 height 8
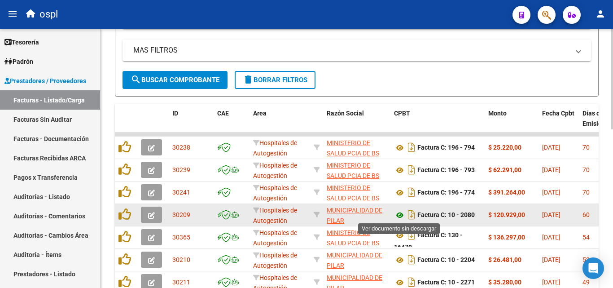
scroll to position [362, 0]
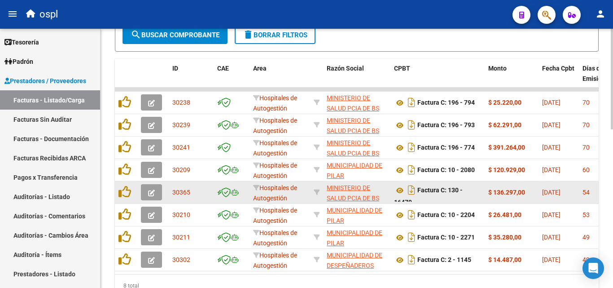
click at [156, 193] on button "button" at bounding box center [151, 192] width 21 height 16
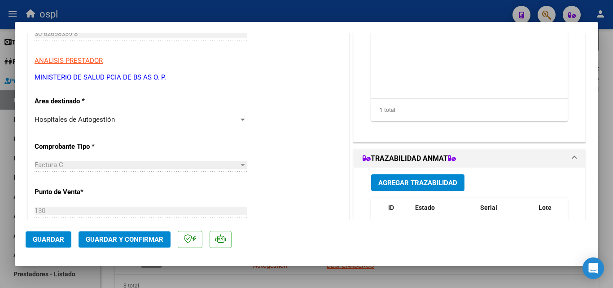
scroll to position [135, 0]
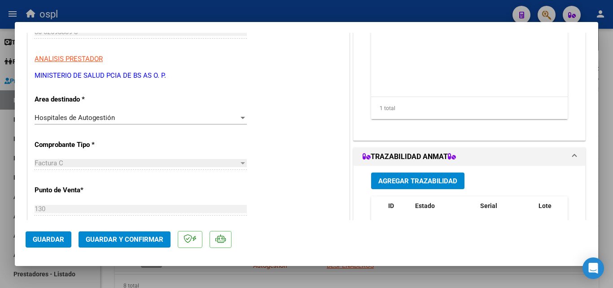
click at [215, 119] on div "Hospitales de Autogestión" at bounding box center [137, 118] width 204 height 8
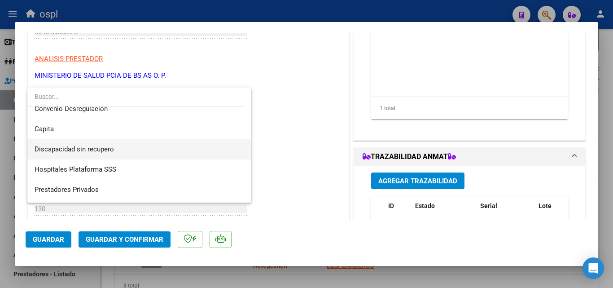
scroll to position [127, 0]
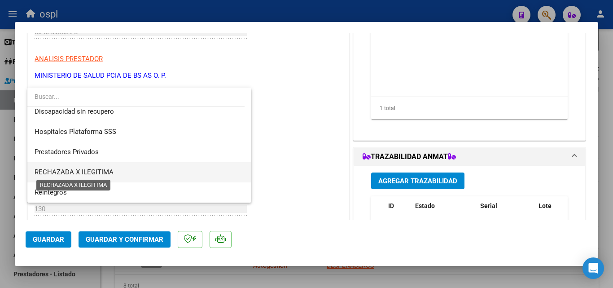
click at [94, 171] on span "RECHAZADA X ILEGITIMA" at bounding box center [74, 172] width 79 height 8
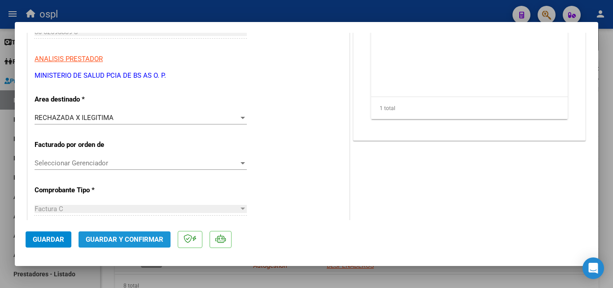
click at [142, 244] on button "Guardar y Confirmar" at bounding box center [125, 239] width 92 height 16
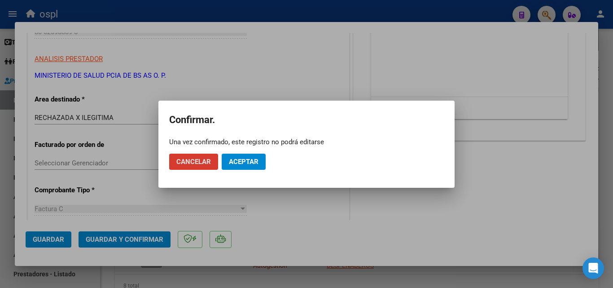
click at [247, 161] on span "Aceptar" at bounding box center [244, 161] width 30 height 8
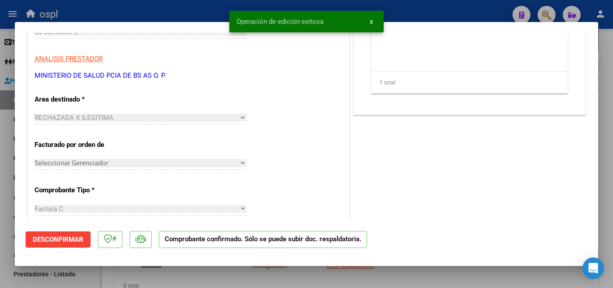
click at [0, 151] on div at bounding box center [306, 144] width 613 height 288
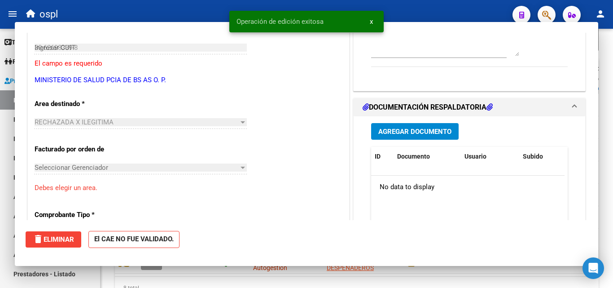
type input "$ 0,00"
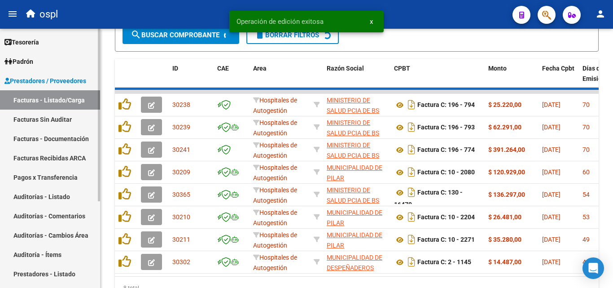
click at [40, 116] on link "Facturas Sin Auditar" at bounding box center [50, 118] width 100 height 19
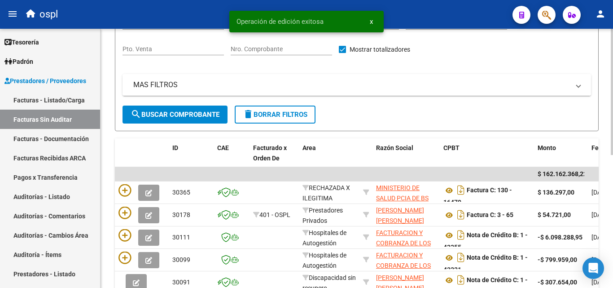
scroll to position [3, 0]
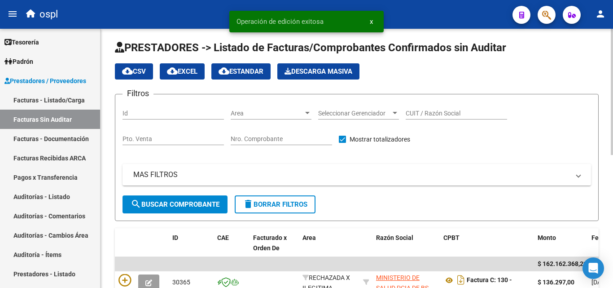
click at [265, 135] on input "Nro. Comprobante" at bounding box center [281, 139] width 101 height 8
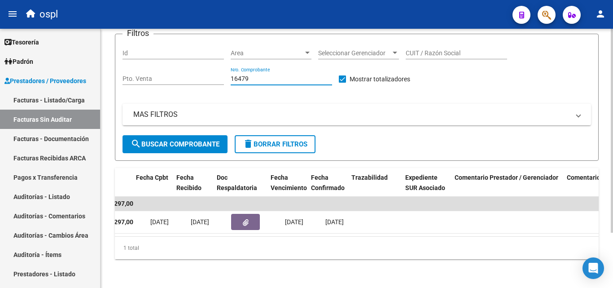
scroll to position [0, 455]
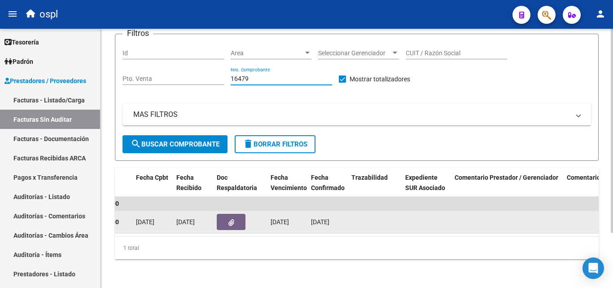
type input "16479"
click at [236, 220] on button "button" at bounding box center [231, 222] width 29 height 16
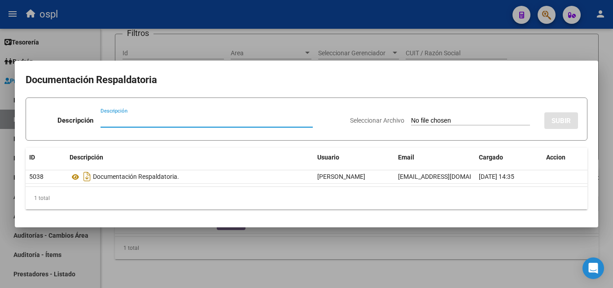
click at [411, 120] on input "Seleccionar Archivo" at bounding box center [470, 121] width 119 height 9
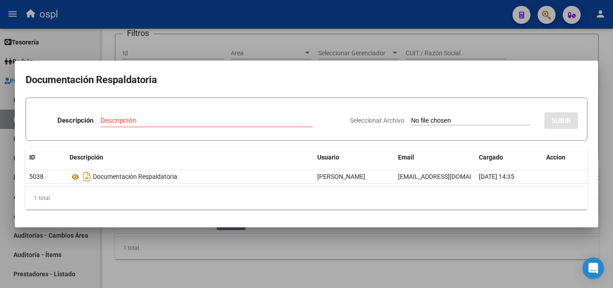
type input "C:\fakepath\RECHAZO X ILEGITIMA - FC 16479.pdf"
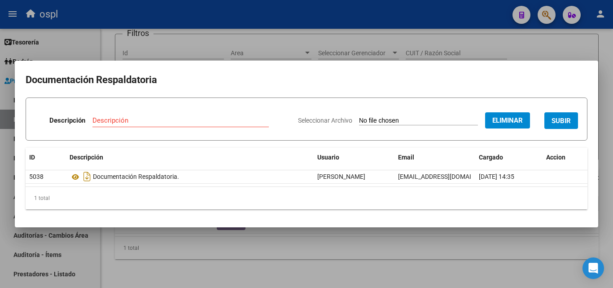
click at [182, 122] on input "Descripción" at bounding box center [180, 120] width 176 height 8
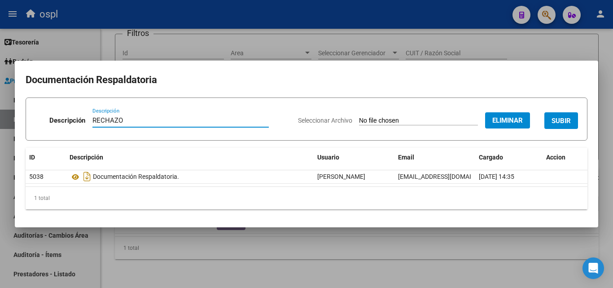
type input "RECHAZO"
click at [573, 120] on button "SUBIR" at bounding box center [561, 120] width 34 height 17
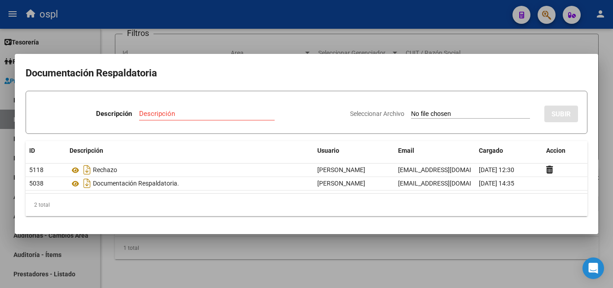
click at [0, 180] on div at bounding box center [306, 144] width 613 height 288
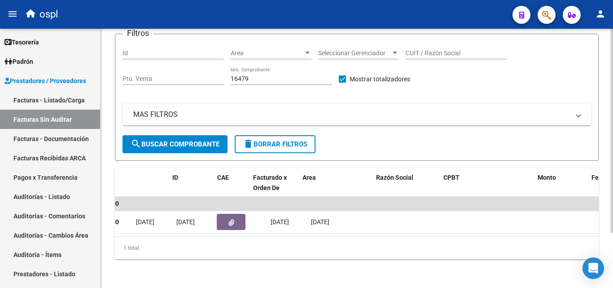
scroll to position [0, 0]
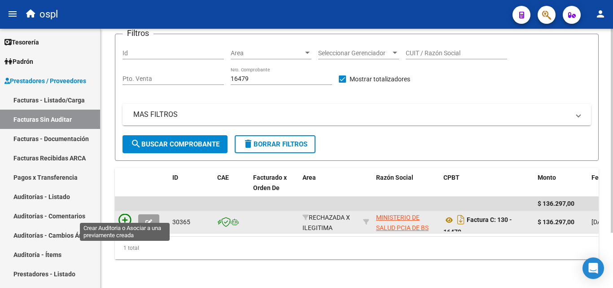
click at [129, 214] on icon at bounding box center [124, 220] width 13 height 13
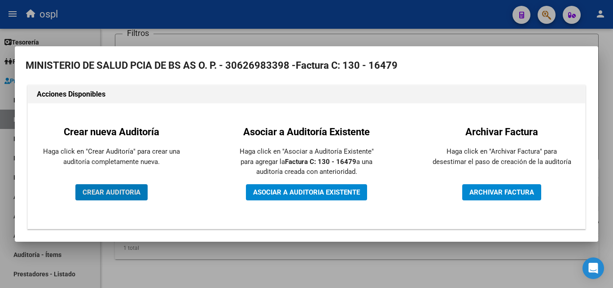
click at [111, 192] on span "CREAR AUDITORIA" at bounding box center [112, 192] width 58 height 8
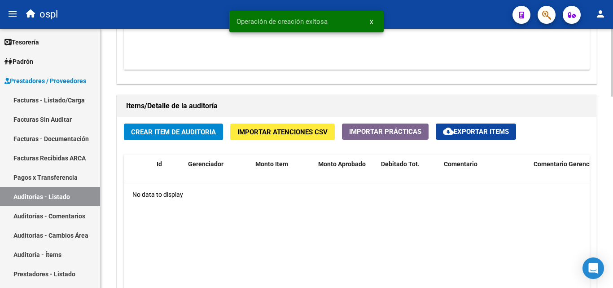
scroll to position [583, 0]
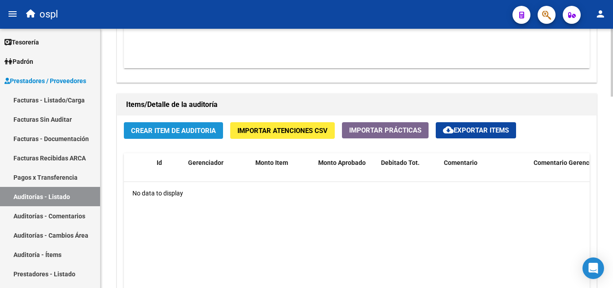
click at [174, 128] on span "Crear Item de Auditoria" at bounding box center [173, 131] width 85 height 8
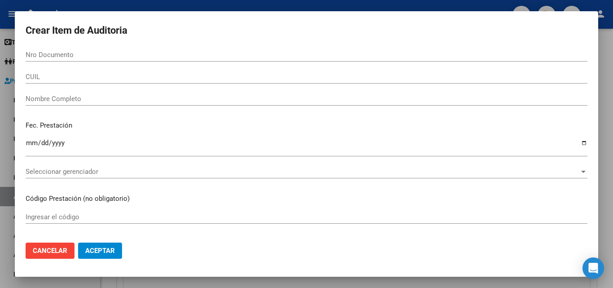
click at [97, 88] on div "CUIL" at bounding box center [307, 81] width 562 height 22
click at [97, 93] on div "Nombre Completo" at bounding box center [307, 98] width 562 height 13
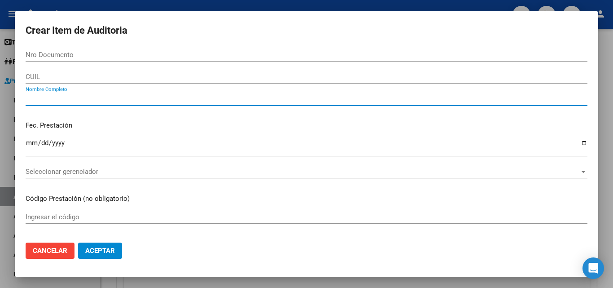
click at [99, 98] on input "Nombre Completo" at bounding box center [307, 99] width 562 height 8
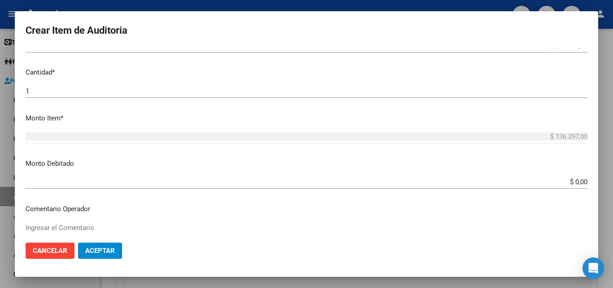
scroll to position [224, 0]
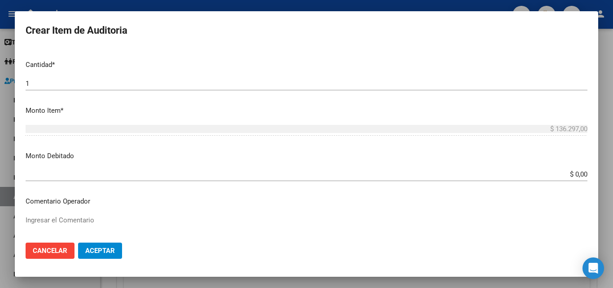
type input "TODOS"
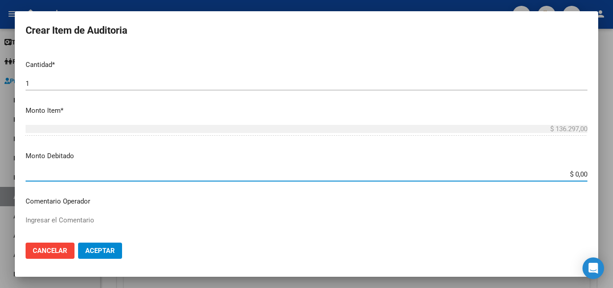
drag, startPoint x: 555, startPoint y: 171, endPoint x: 612, endPoint y: 183, distance: 58.7
click at [612, 183] on div "Crear Item de Auditoria Nro Documento CUIL TODOS Nombre Completo Fec. Prestació…" at bounding box center [306, 144] width 613 height 288
type input "$ 136.297,00"
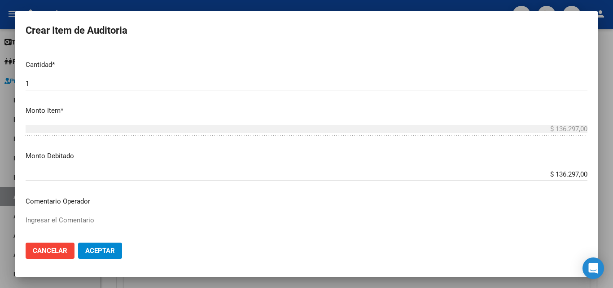
click at [182, 212] on mat-dialog-content "Nro Documento CUIL TODOS Nombre Completo Fec. Prestación Ingresar la fecha Sele…" at bounding box center [306, 141] width 583 height 187
drag, startPoint x: 162, startPoint y: 216, endPoint x: 15, endPoint y: 230, distance: 147.0
click at [120, 226] on textarea "Ingresar el Comentario" at bounding box center [307, 236] width 562 height 42
click at [28, 220] on textarea "Ingresar el Comentario" at bounding box center [307, 236] width 562 height 42
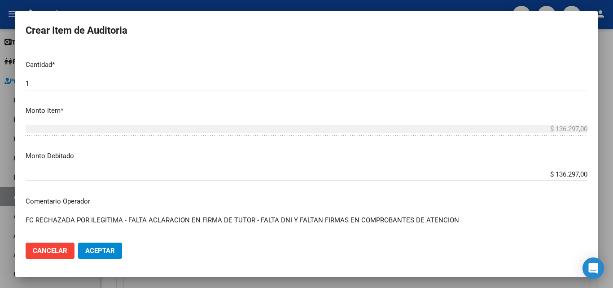
type textarea "FC RECHAZADA POR ILEGITIMA - FALTA ACLARACION EN FIRMA DE TUTOR - FALTA DNI Y F…"
click at [114, 250] on span "Aceptar" at bounding box center [100, 250] width 30 height 8
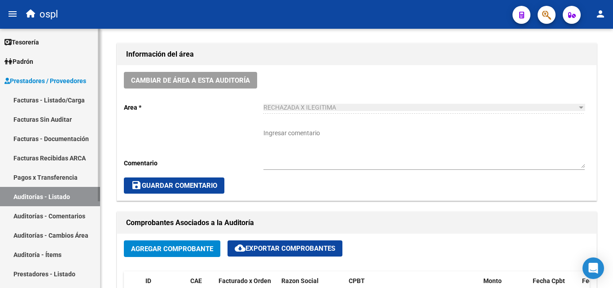
scroll to position [214, 0]
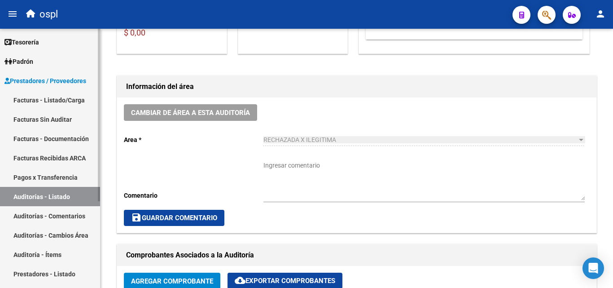
click at [29, 90] on link "Facturas - Listado/Carga" at bounding box center [50, 99] width 100 height 19
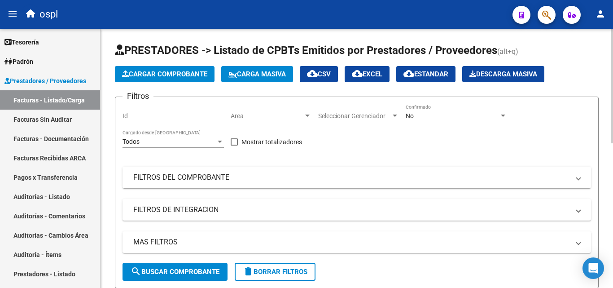
click at [426, 109] on div "No Confirmado" at bounding box center [456, 113] width 101 height 18
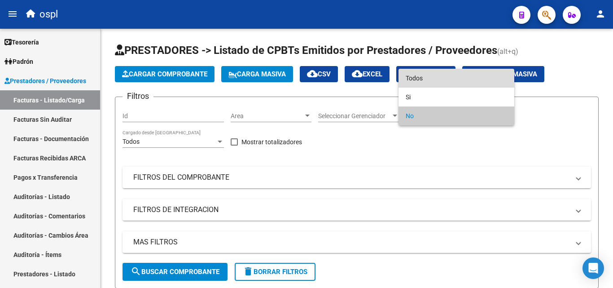
click at [427, 82] on span "Todos" at bounding box center [456, 78] width 101 height 19
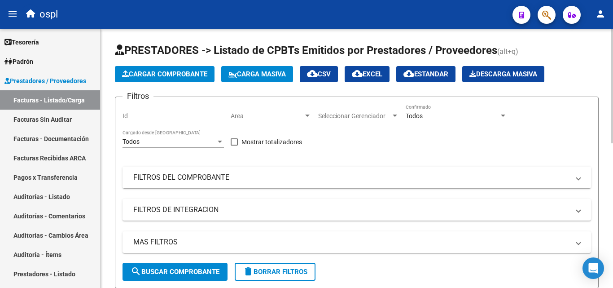
click at [213, 175] on mat-panel-title "FILTROS DEL COMPROBANTE" at bounding box center [351, 177] width 436 height 10
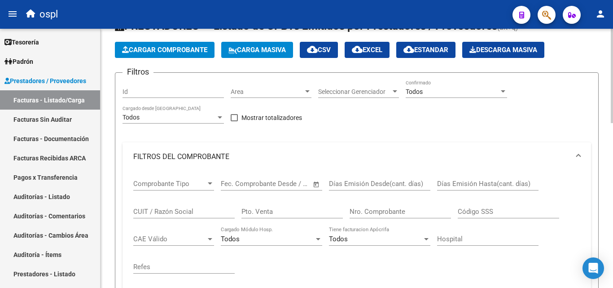
scroll to position [45, 0]
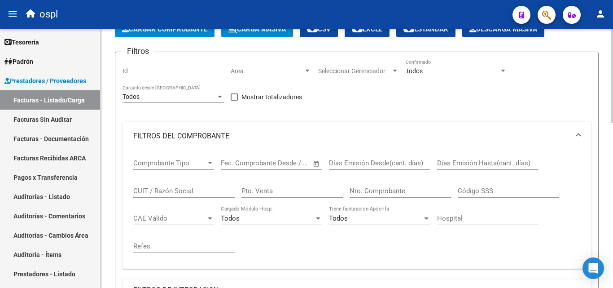
click at [320, 162] on span "Open calendar" at bounding box center [317, 164] width 22 height 22
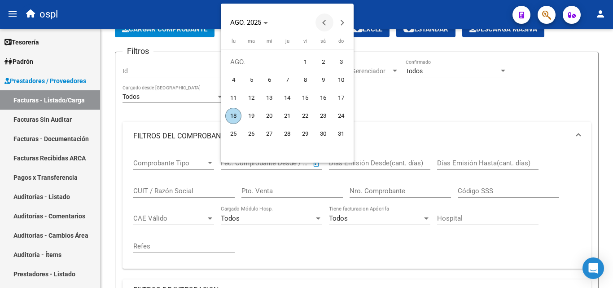
click at [318, 20] on span "Previous month" at bounding box center [324, 22] width 18 height 18
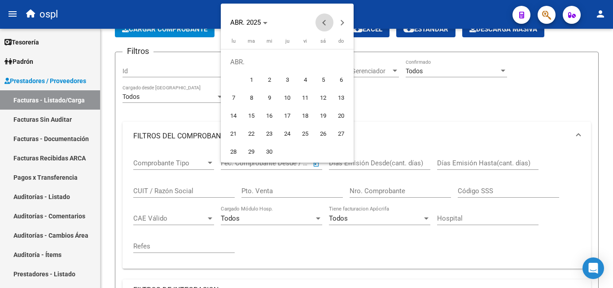
click at [318, 20] on span "Previous month" at bounding box center [324, 22] width 18 height 18
click at [340, 20] on span "Next month" at bounding box center [342, 22] width 18 height 18
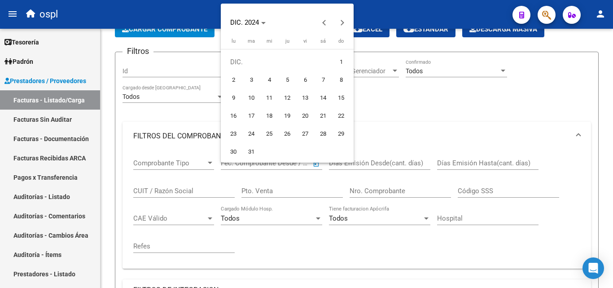
click at [248, 132] on span "24" at bounding box center [251, 134] width 16 height 16
type input "[DATE]"
click at [612, 121] on div at bounding box center [306, 144] width 613 height 288
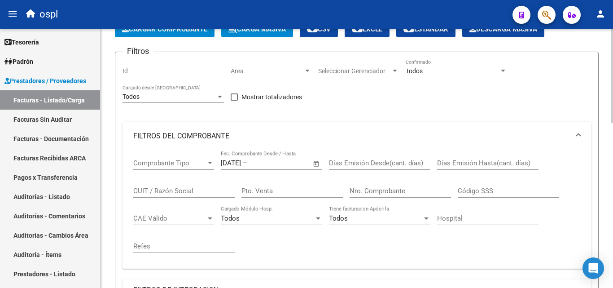
click at [598, 163] on form "Filtros Id Area Area Seleccionar Gerenciador Seleccionar Gerenciador Todos Conf…" at bounding box center [357, 210] width 484 height 317
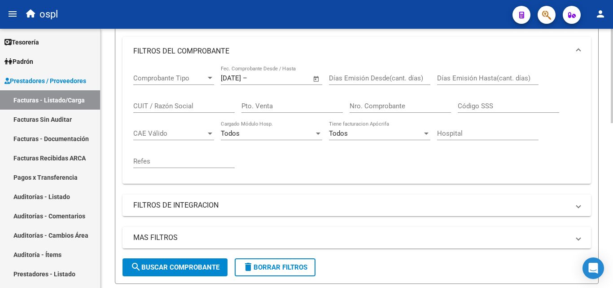
scroll to position [179, 0]
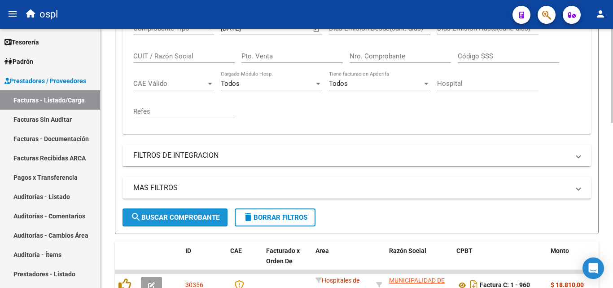
click at [155, 224] on button "search Buscar Comprobante" at bounding box center [174, 217] width 105 height 18
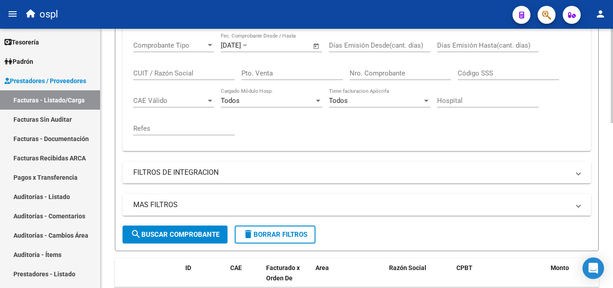
scroll to position [137, 0]
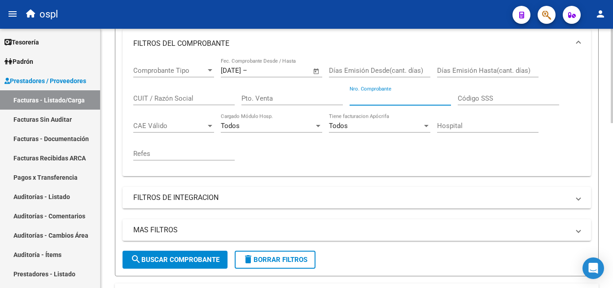
click at [382, 100] on input "Nro. Comprobante" at bounding box center [400, 98] width 101 height 8
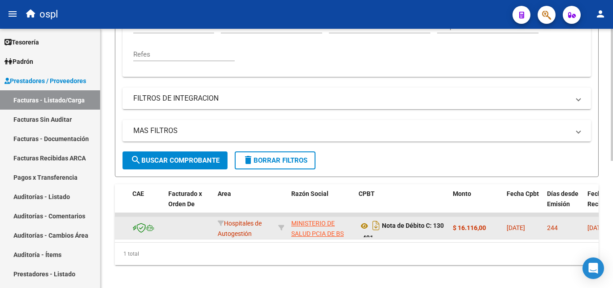
scroll to position [249, 0]
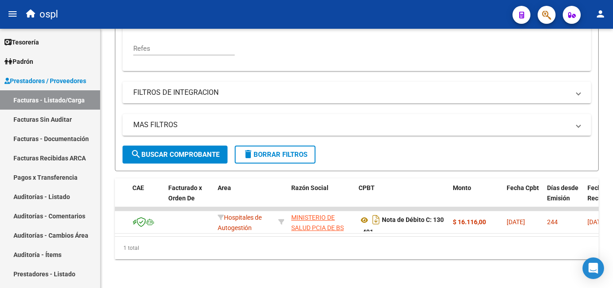
type input "491"
